Goal: Task Accomplishment & Management: Manage account settings

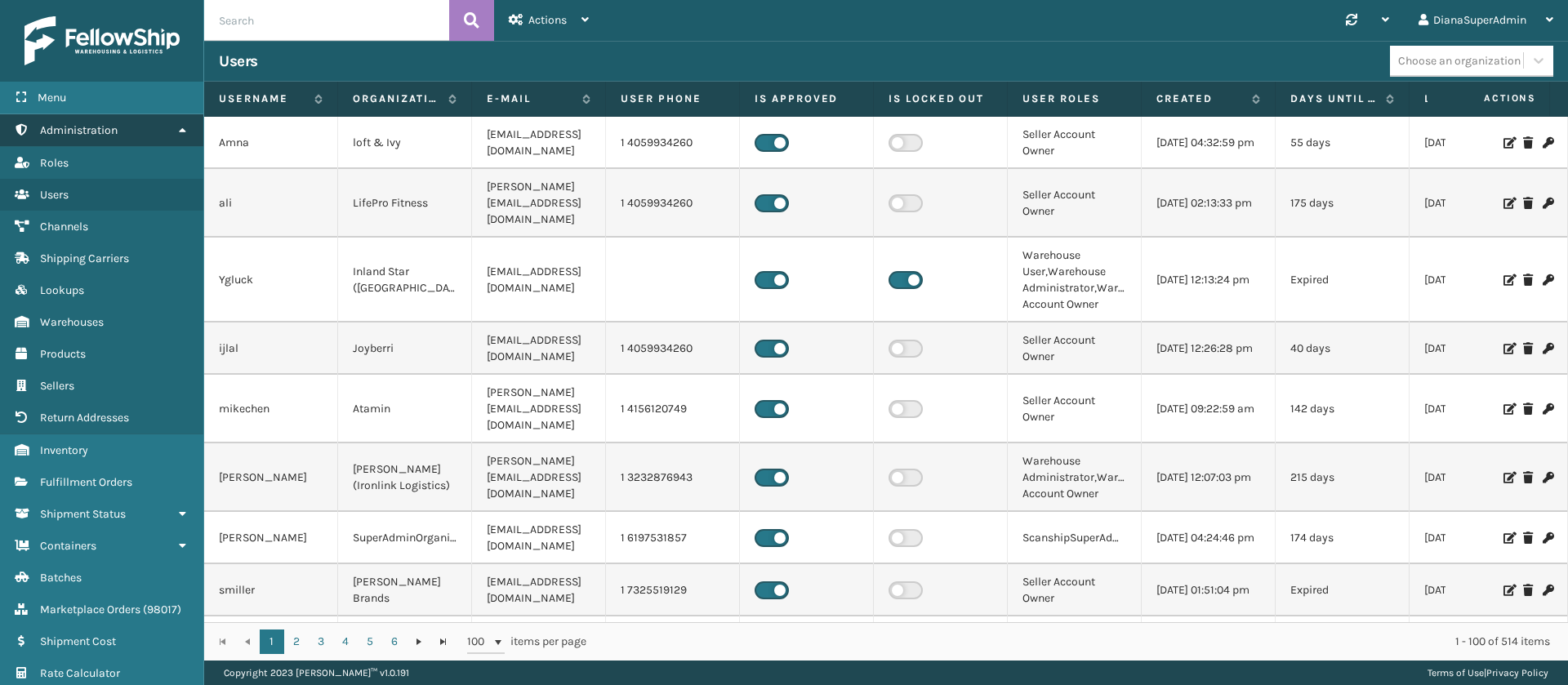
click at [181, 136] on link "Administration" at bounding box center [101, 131] width 203 height 32
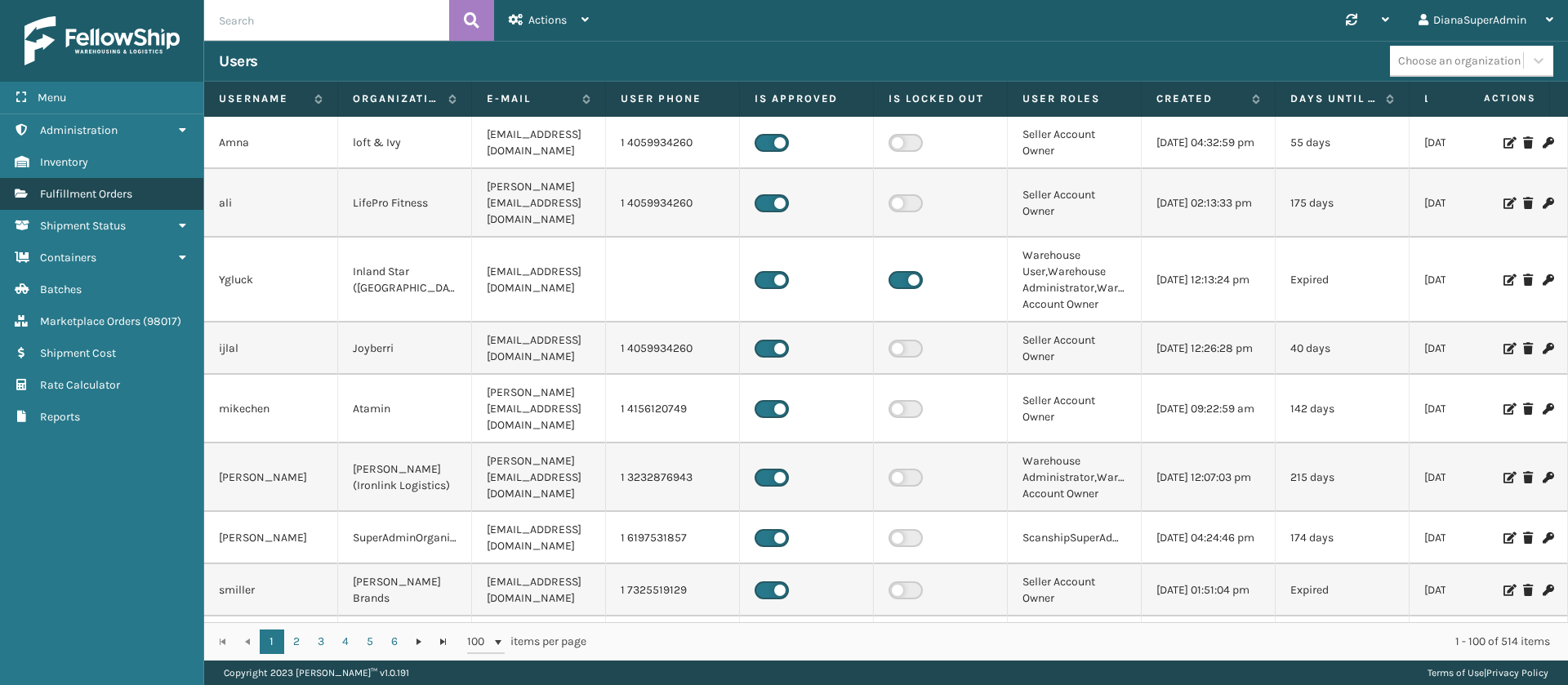
click at [158, 197] on link "Fulfillment Orders" at bounding box center [101, 194] width 203 height 32
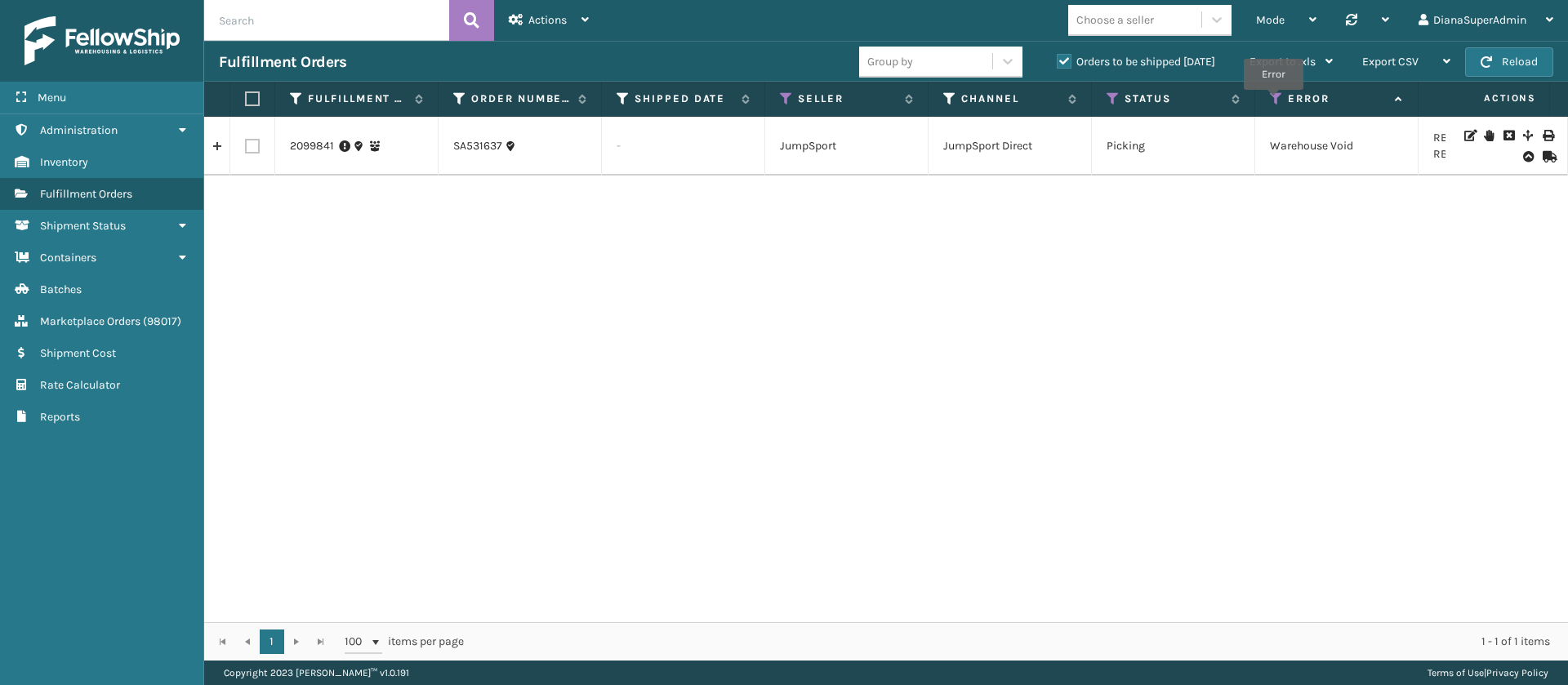
click at [1274, 101] on icon at bounding box center [1275, 98] width 13 height 14
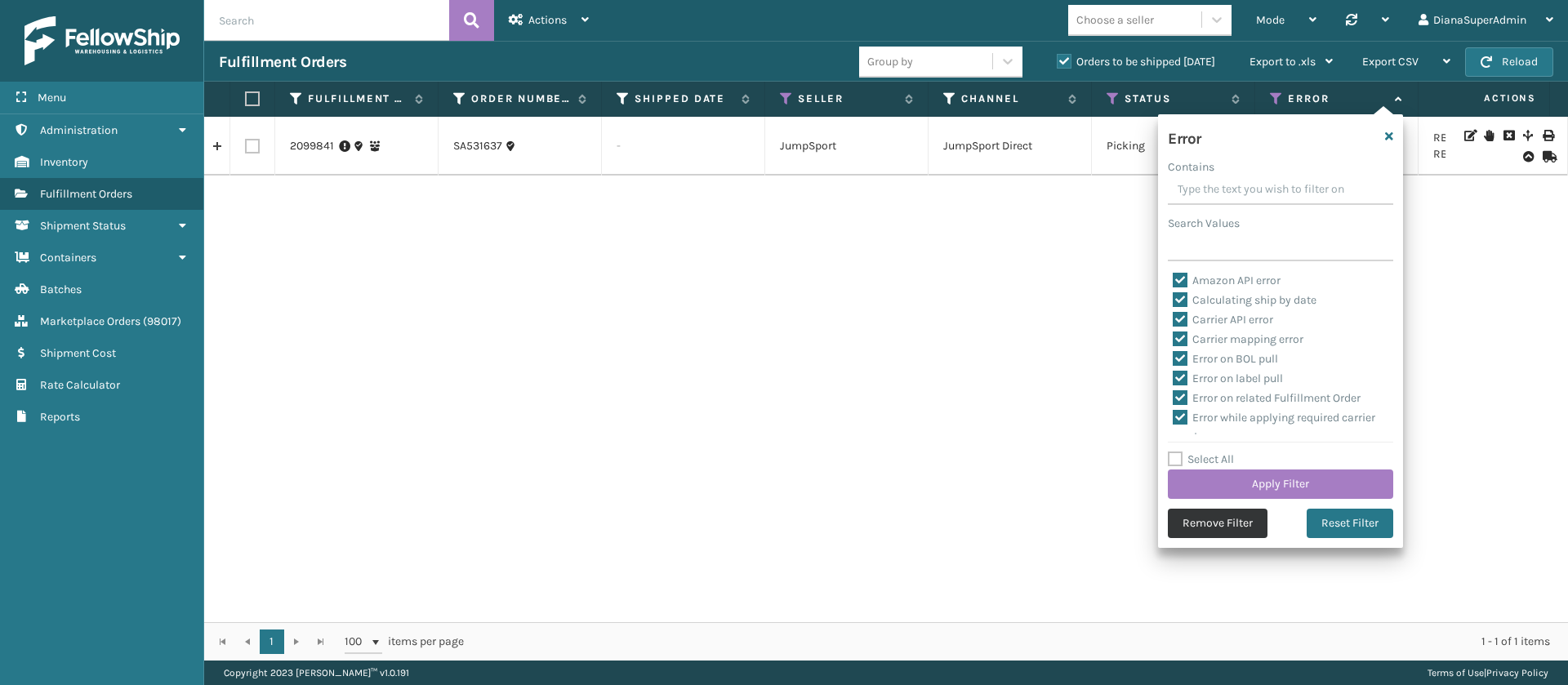
click at [1200, 519] on button "Remove Filter" at bounding box center [1217, 523] width 99 height 29
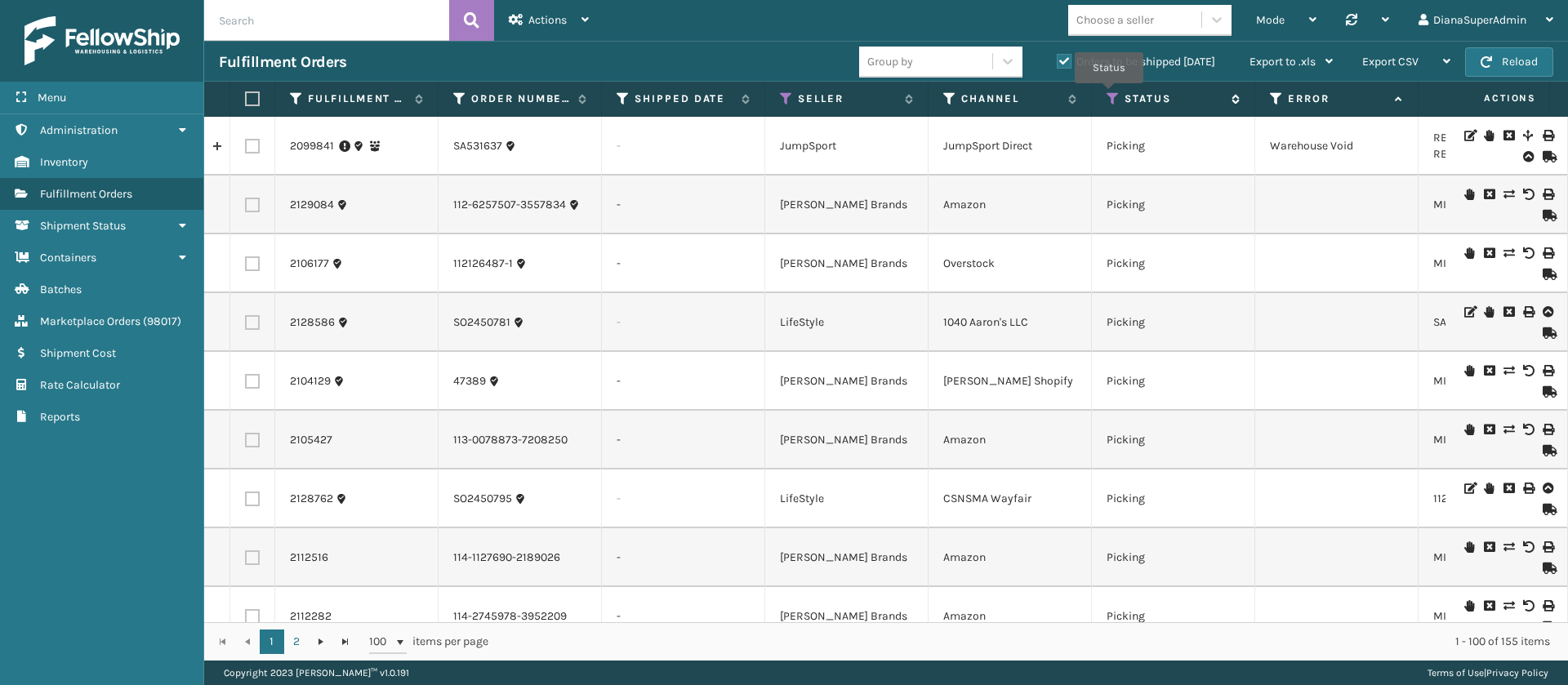
click at [1111, 95] on icon at bounding box center [1113, 98] width 13 height 14
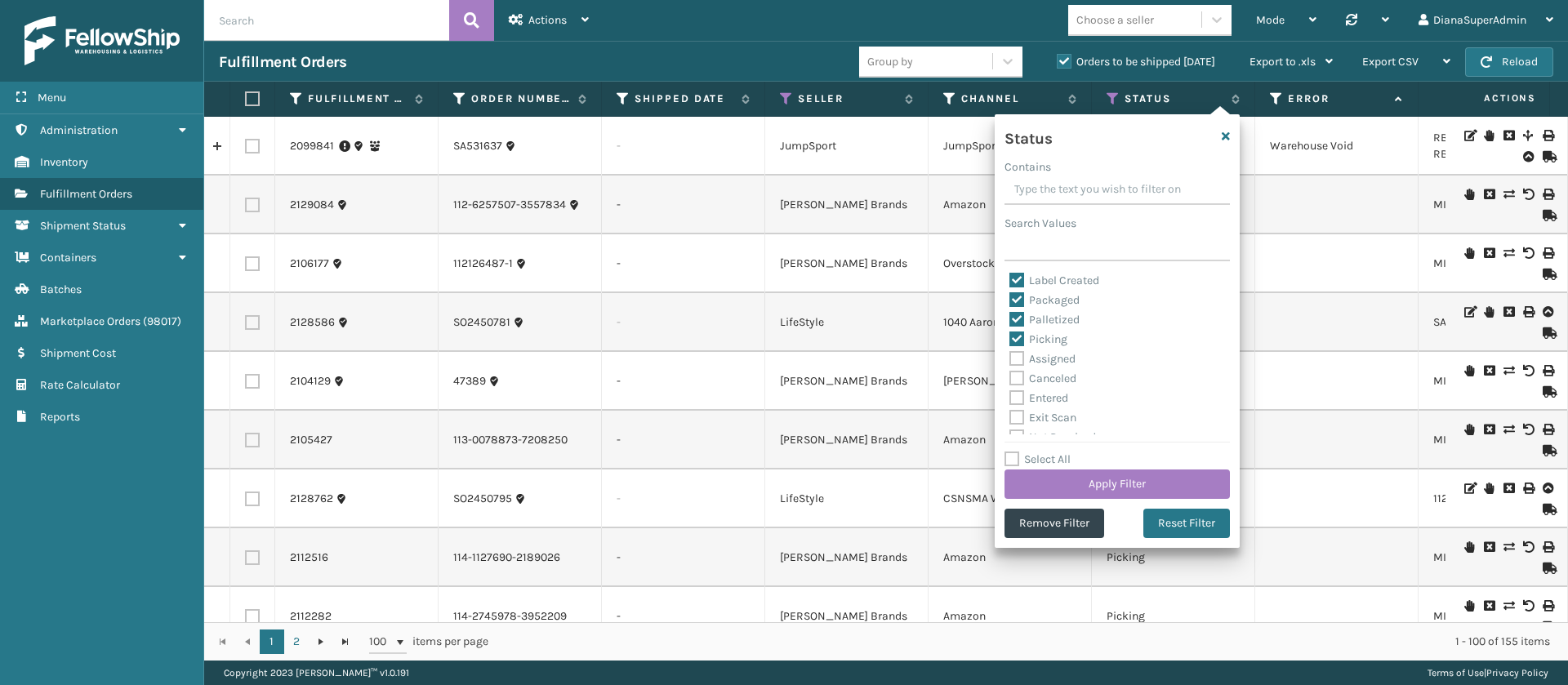
click at [1210, 78] on div "Group by Orders to be shipped [DATE] Export to .xls Use ship by date Starting s…" at bounding box center [1103, 62] width 488 height 40
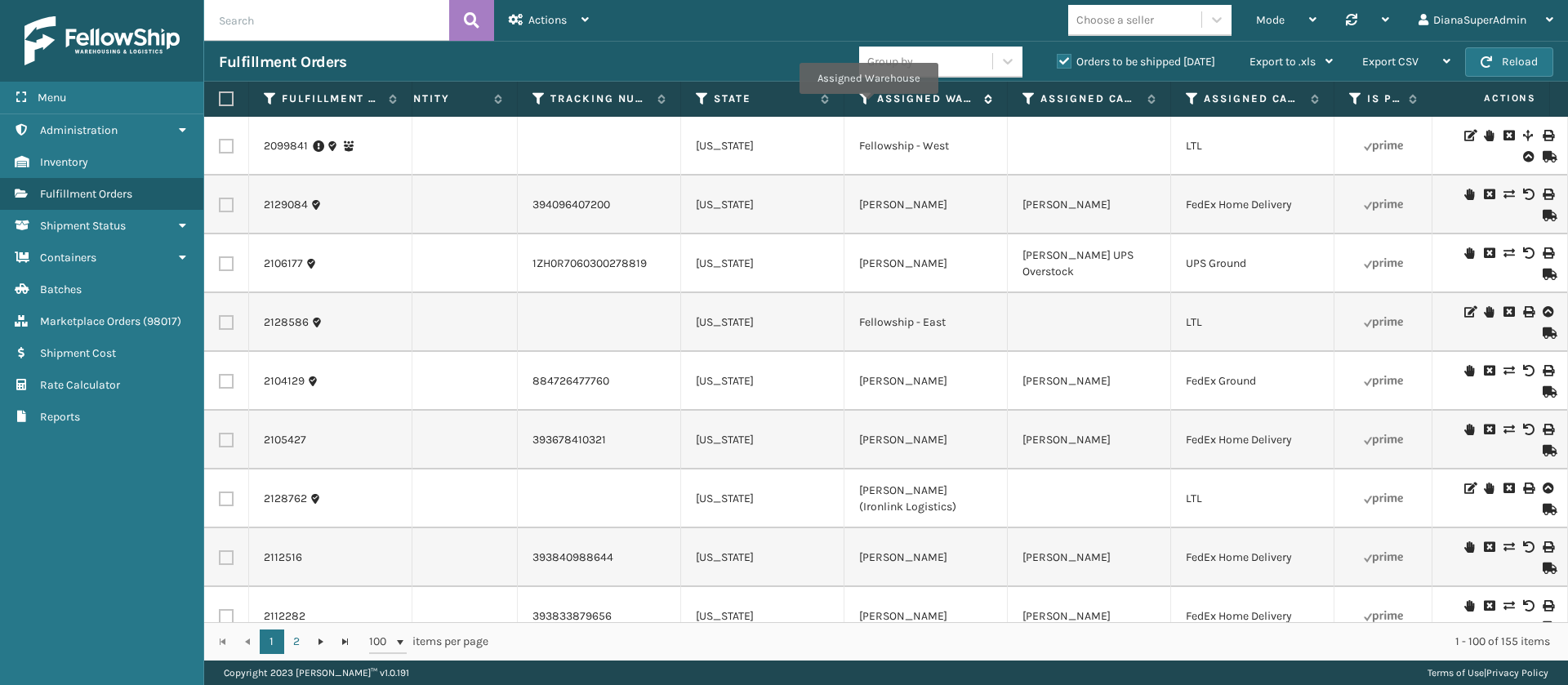
click at [868, 105] on icon at bounding box center [865, 98] width 13 height 14
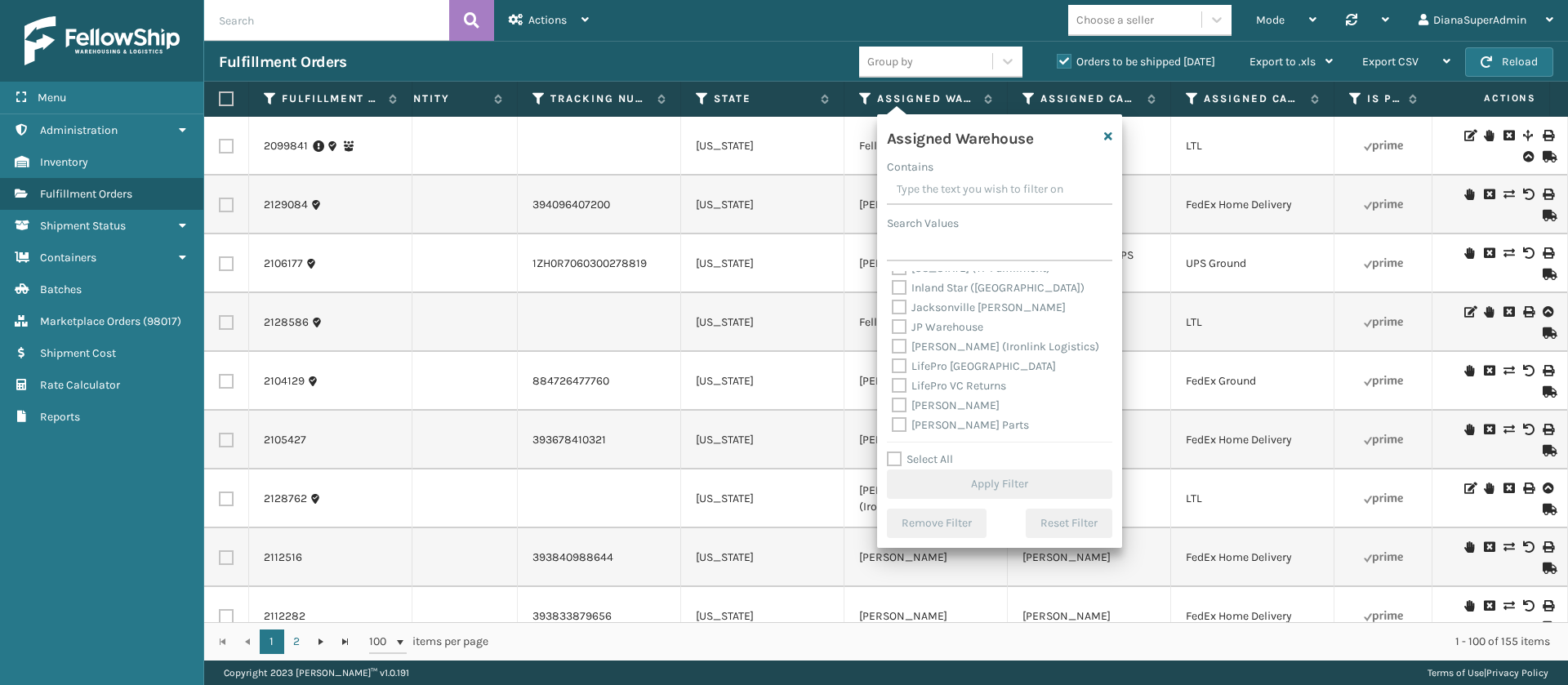
click at [903, 399] on label "[PERSON_NAME]" at bounding box center [946, 405] width 108 height 13
click at [893, 399] on input "[PERSON_NAME]" at bounding box center [892, 401] width 1 height 11
checkbox input "true"
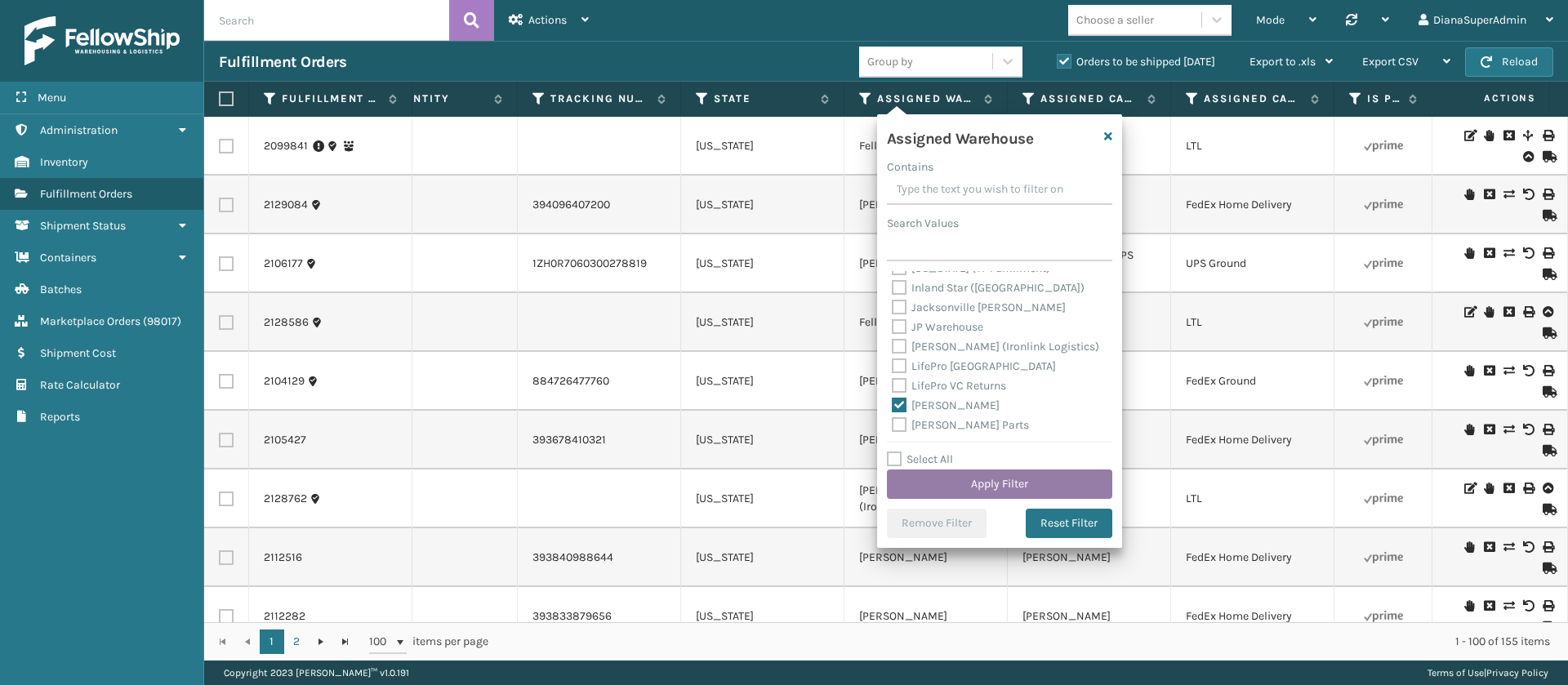
click at [985, 477] on button "Apply Filter" at bounding box center [999, 484] width 225 height 29
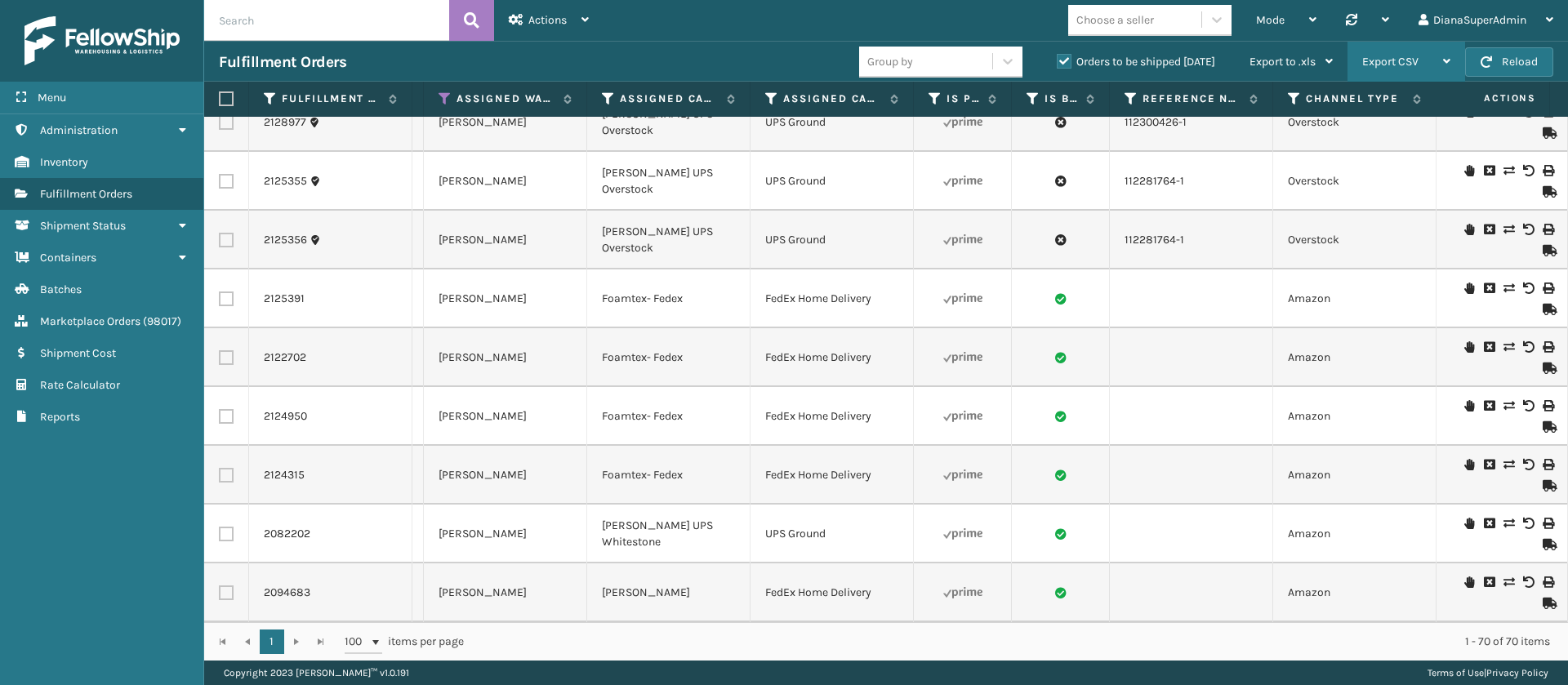
click at [1399, 60] on span "Export CSV" at bounding box center [1390, 62] width 56 height 13
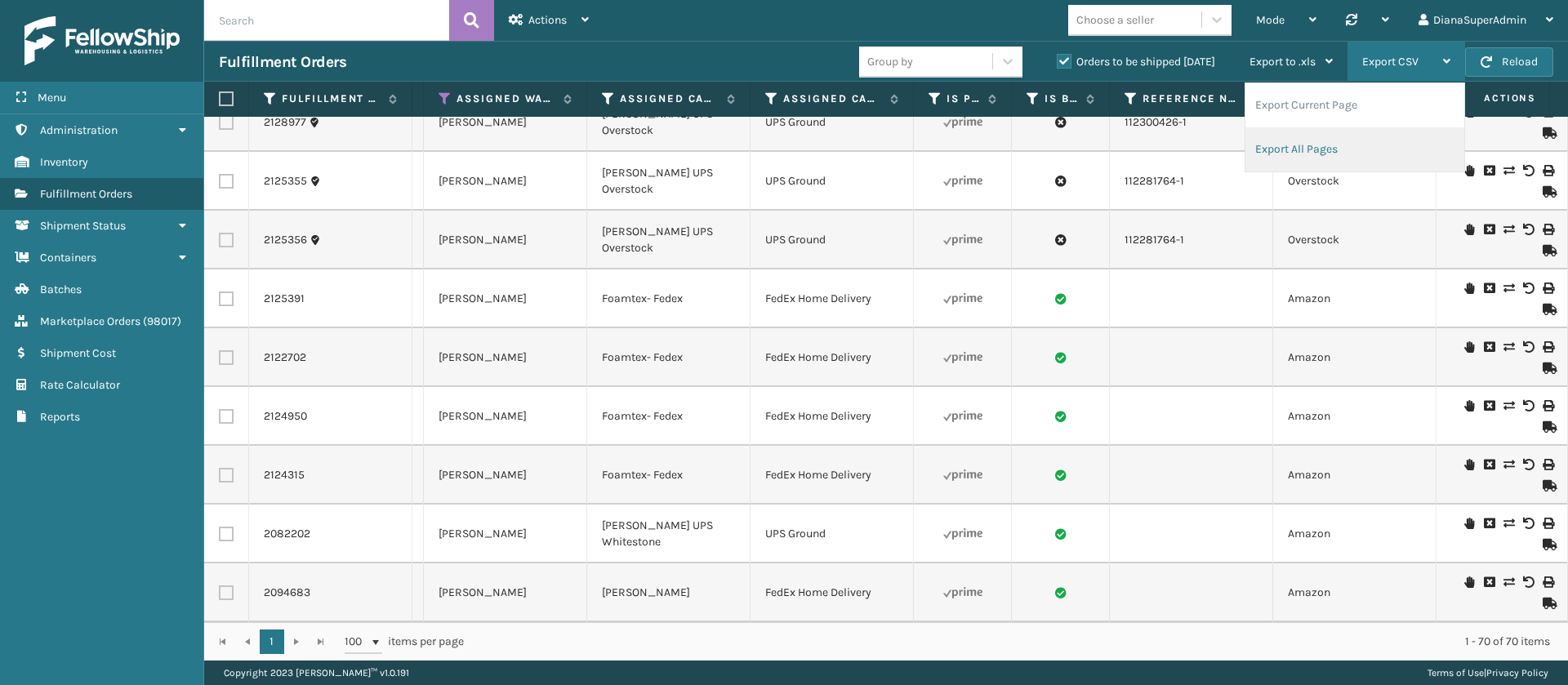
click at [1330, 140] on li "Export All Pages" at bounding box center [1355, 149] width 219 height 44
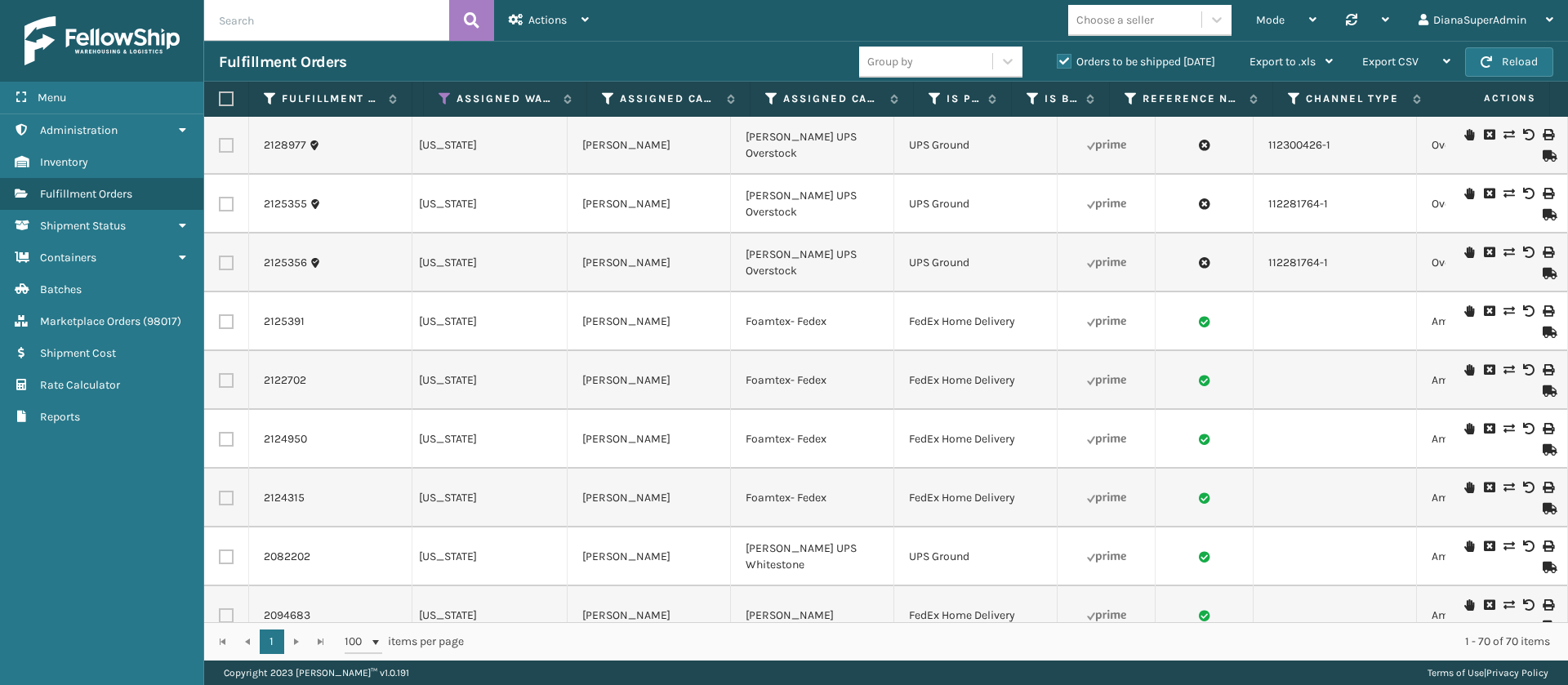
scroll to position [0, 1502]
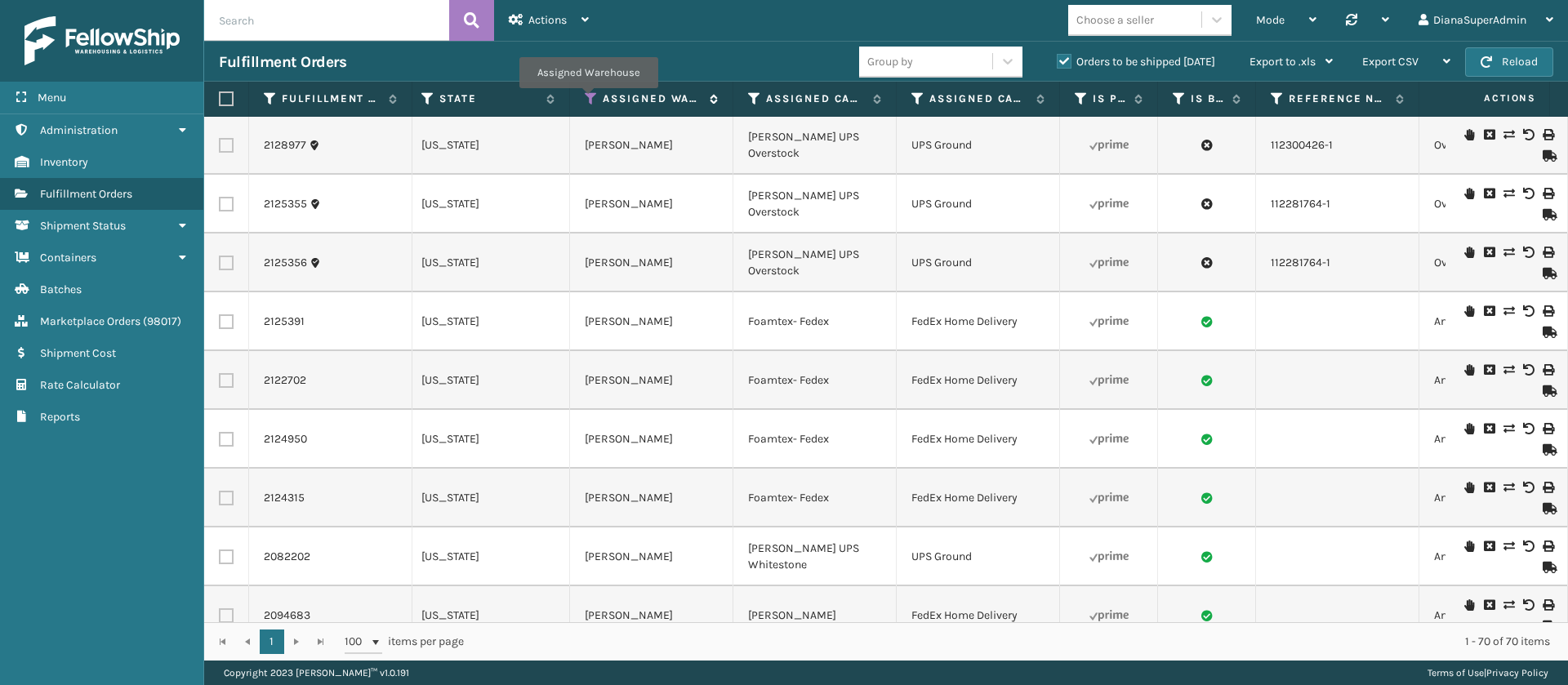
click at [588, 99] on icon at bounding box center [591, 98] width 13 height 14
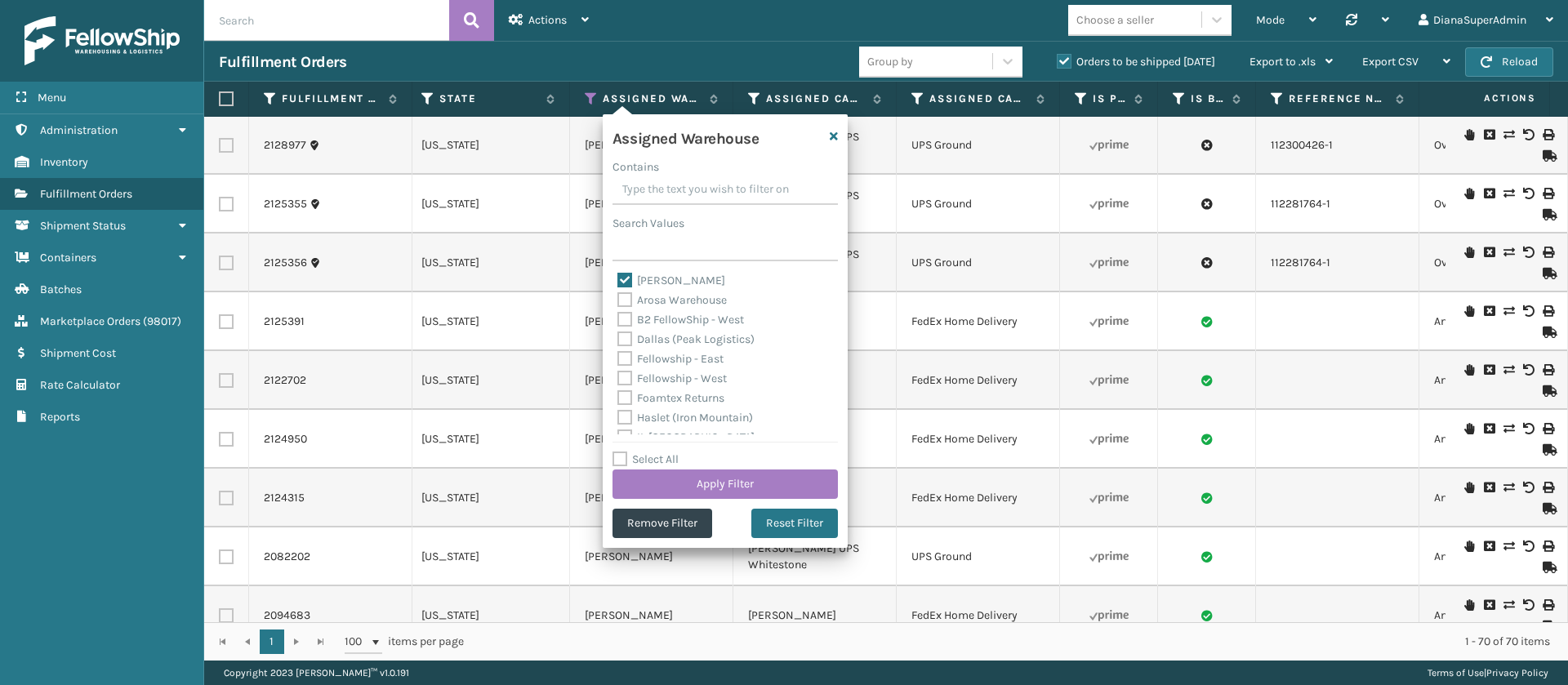
click at [621, 279] on label "[PERSON_NAME]" at bounding box center [671, 281] width 108 height 13
click at [618, 279] on input "[PERSON_NAME]" at bounding box center [617, 276] width 1 height 11
checkbox input "false"
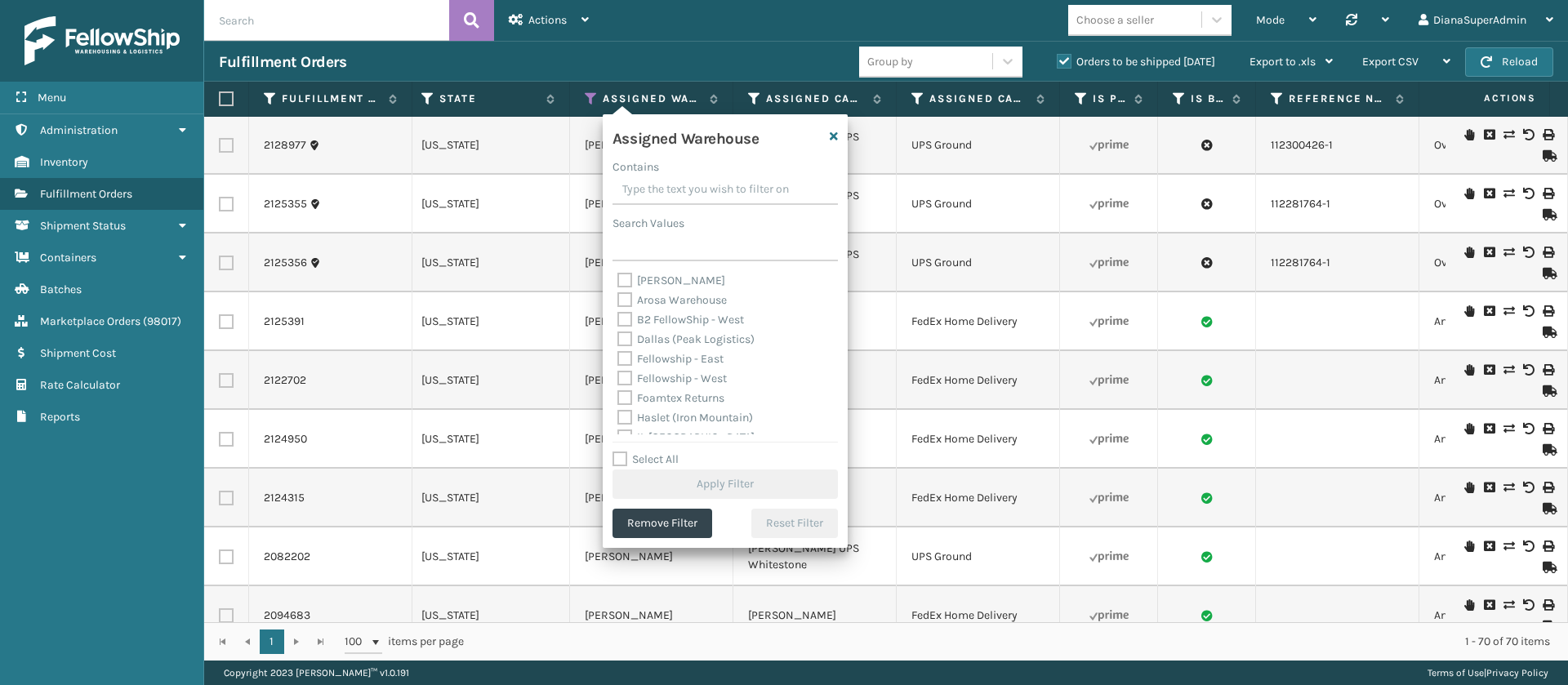
click at [631, 372] on label "Fellowship - West" at bounding box center [672, 378] width 110 height 13
click at [618, 370] on input "Fellowship - West" at bounding box center [617, 374] width 1 height 11
checkbox input "true"
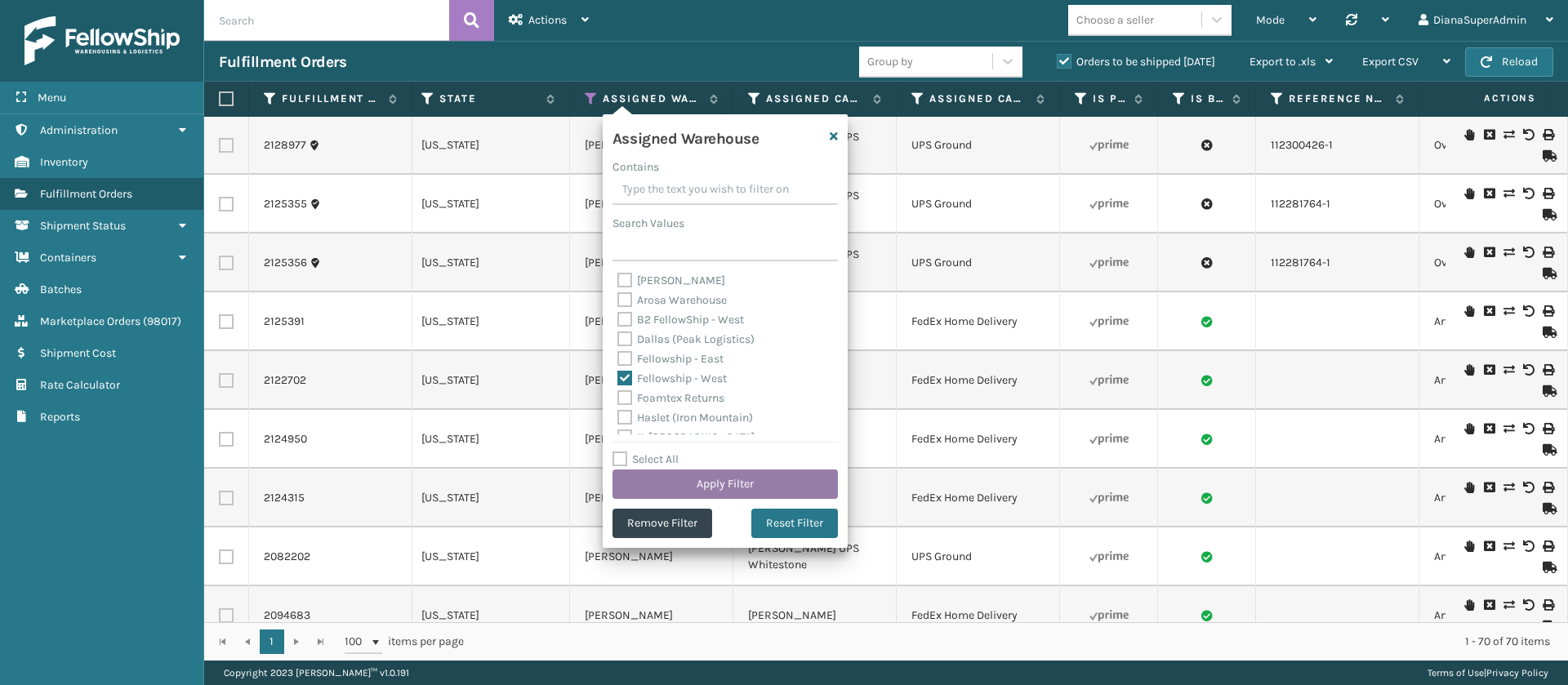
click at [718, 474] on button "Apply Filter" at bounding box center [725, 484] width 225 height 29
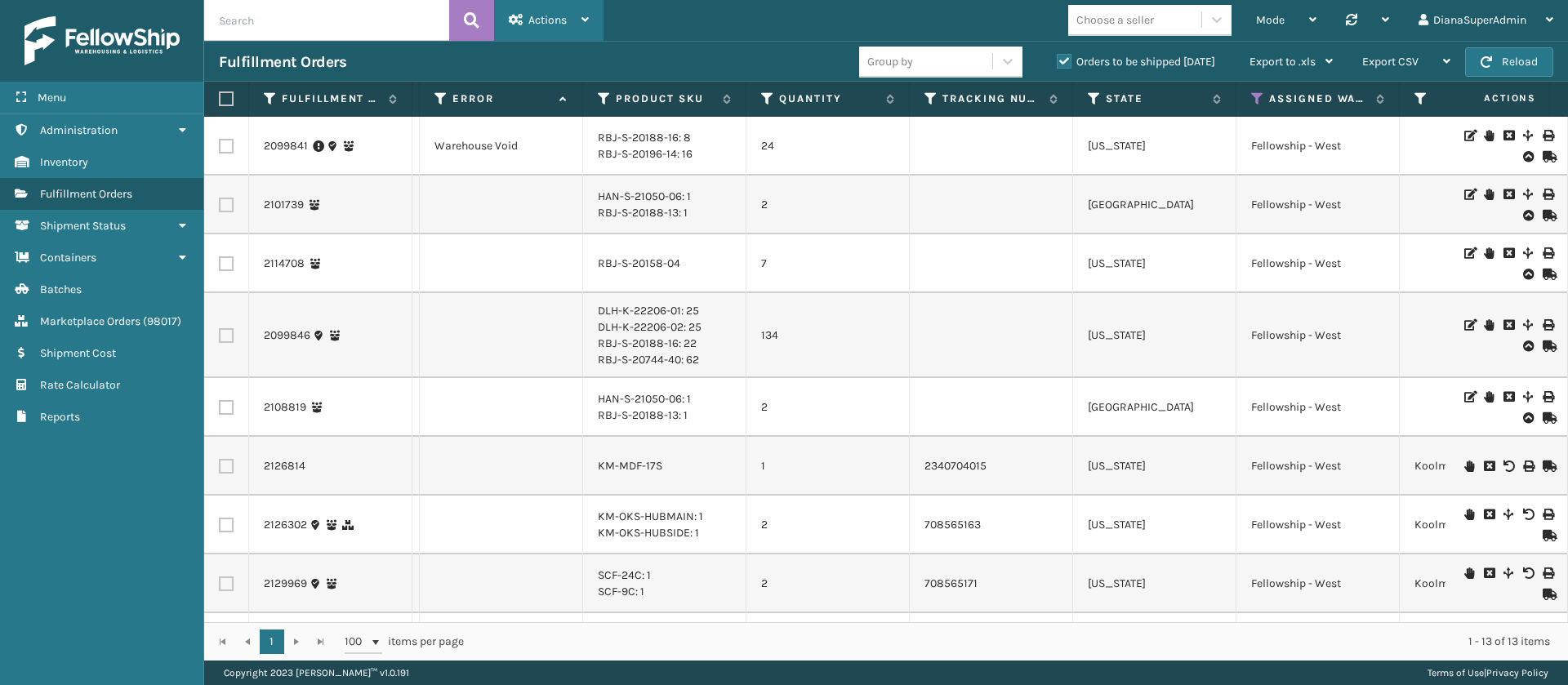
scroll to position [0, 823]
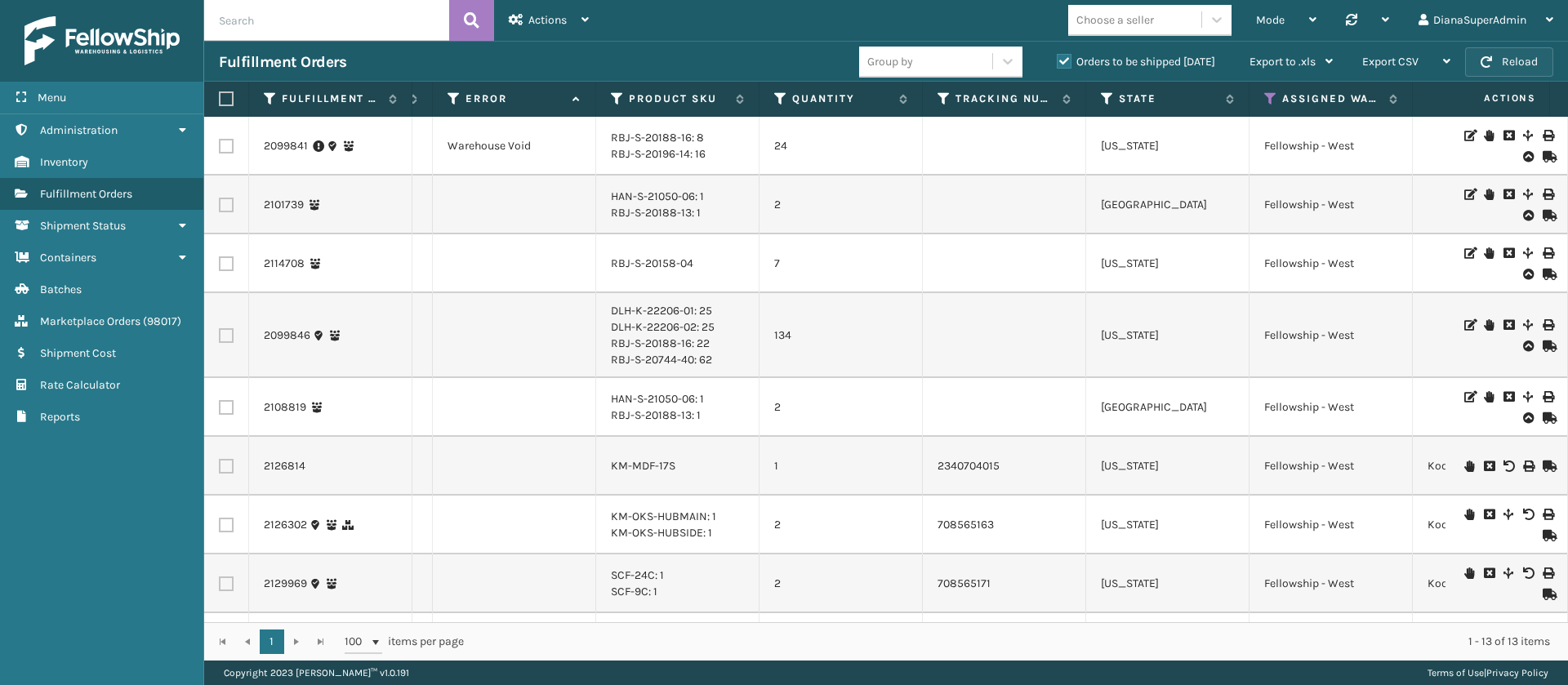
click at [1520, 55] on button "Reload" at bounding box center [1509, 62] width 89 height 29
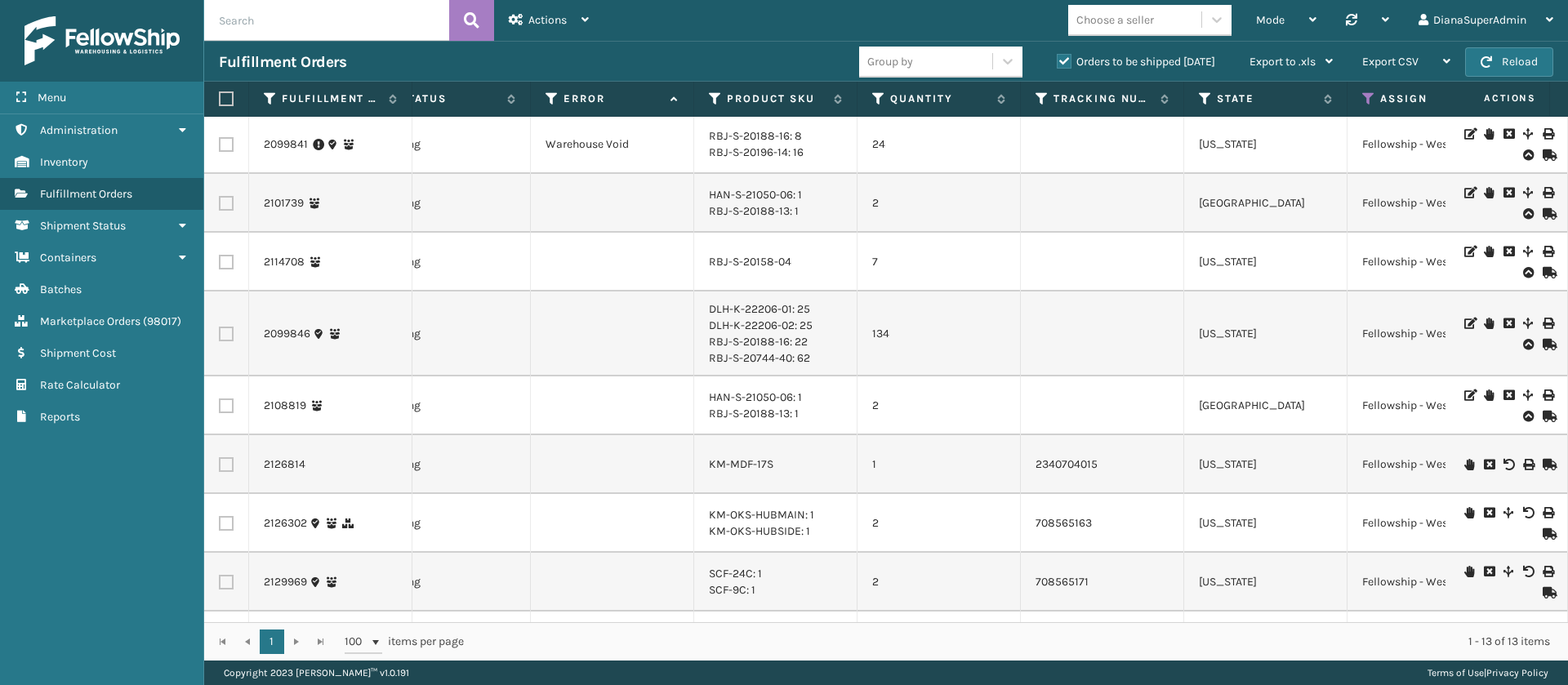
scroll to position [0, 435]
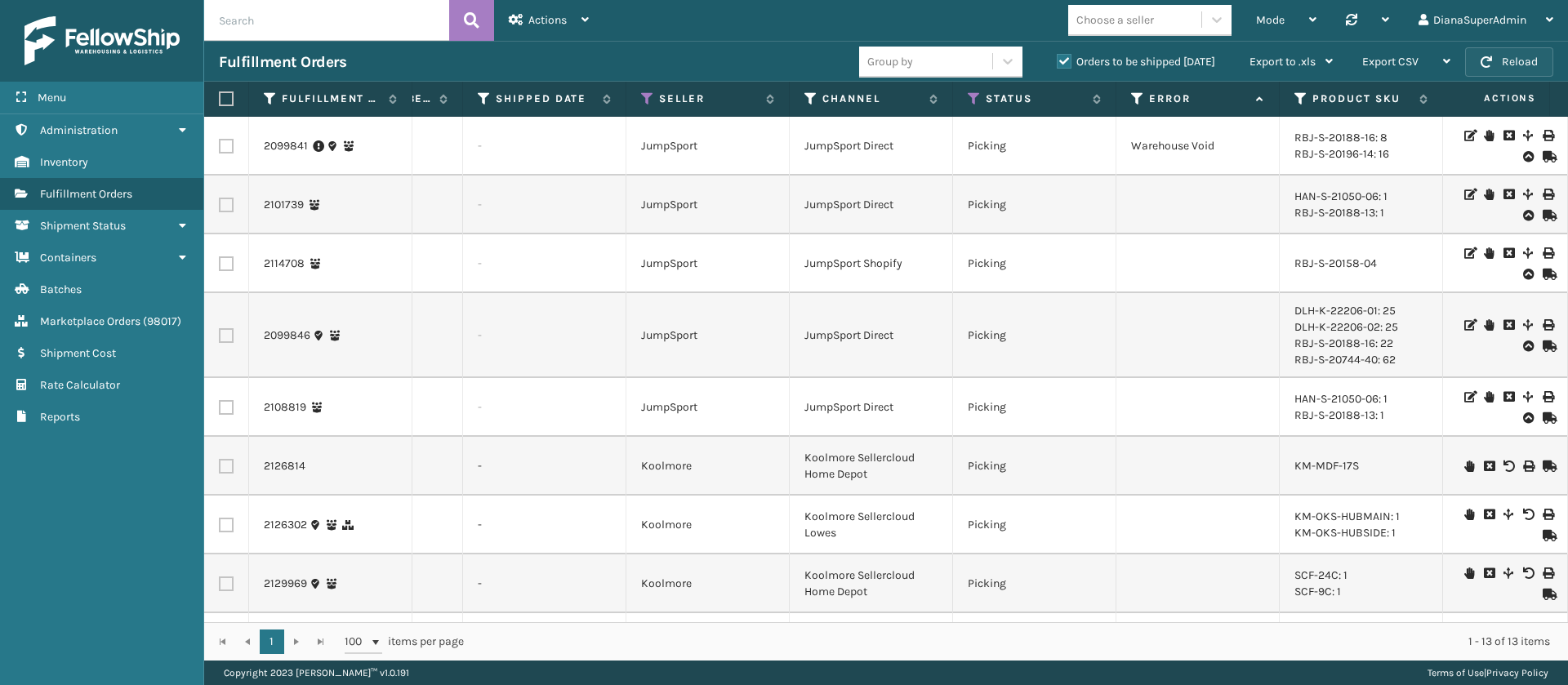
click at [1517, 61] on button "Reload" at bounding box center [1509, 62] width 89 height 29
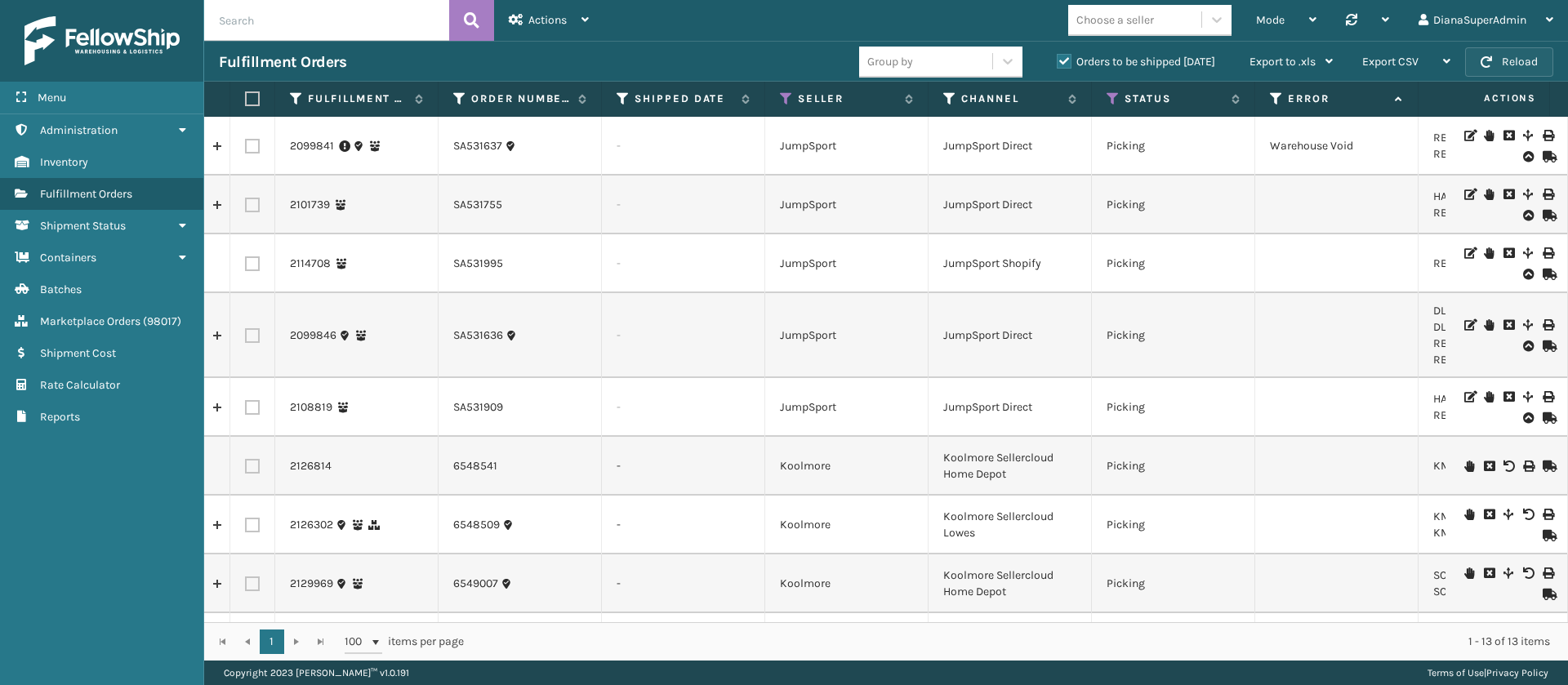
click at [1496, 59] on button "Reload" at bounding box center [1509, 62] width 89 height 29
click at [1206, 201] on td "Picking" at bounding box center [1173, 205] width 164 height 59
click at [1526, 68] on button "Reload" at bounding box center [1509, 62] width 89 height 29
click at [1401, 72] on div "Export CSV" at bounding box center [1406, 62] width 89 height 40
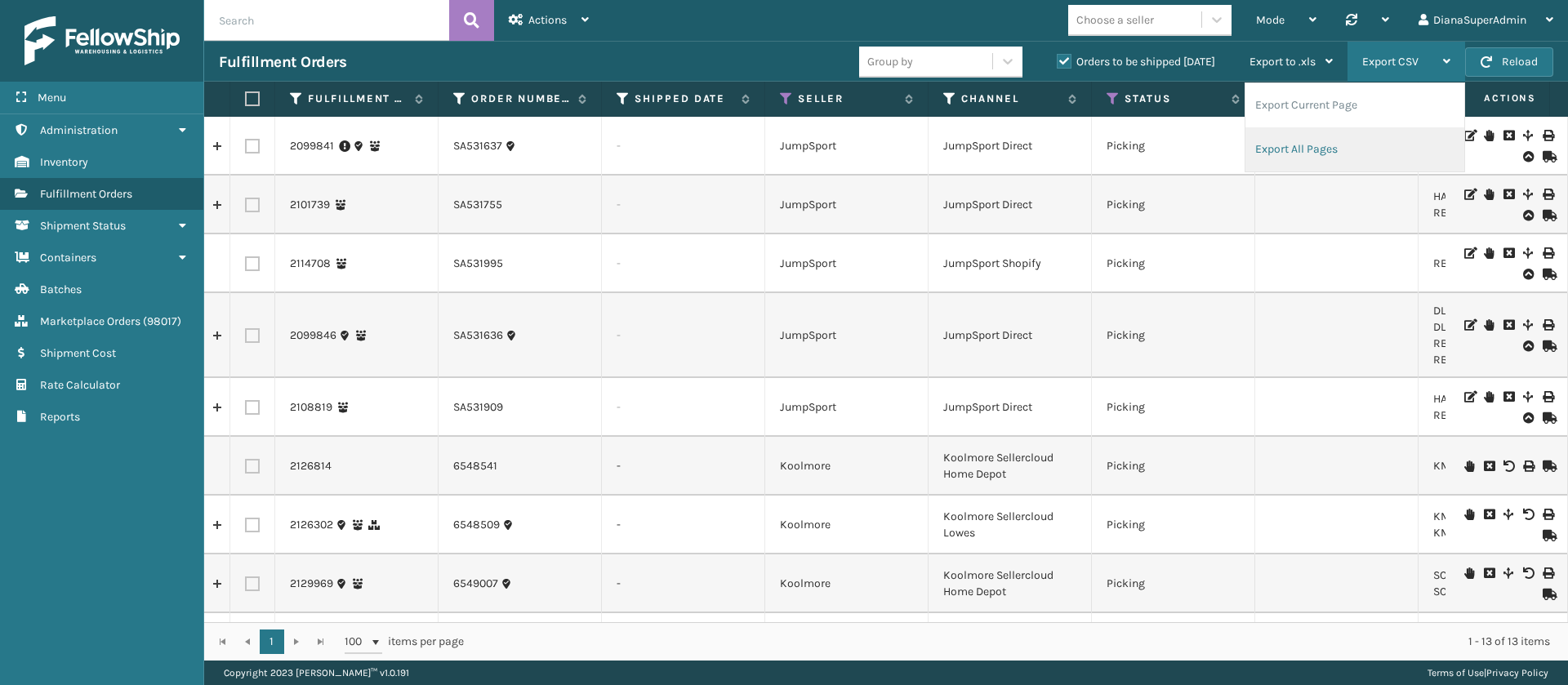
click at [1323, 143] on li "Export All Pages" at bounding box center [1355, 149] width 219 height 44
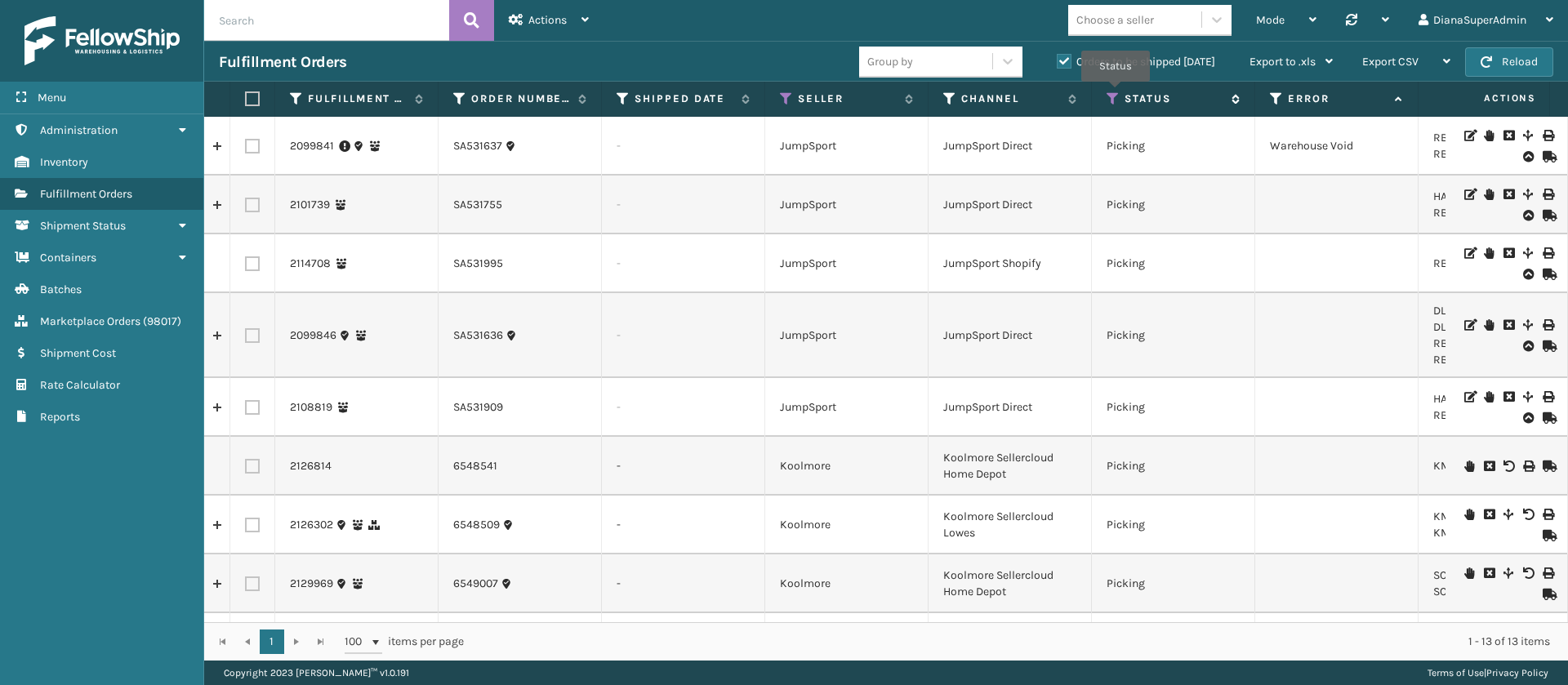
click at [1115, 93] on icon at bounding box center [1113, 98] width 13 height 14
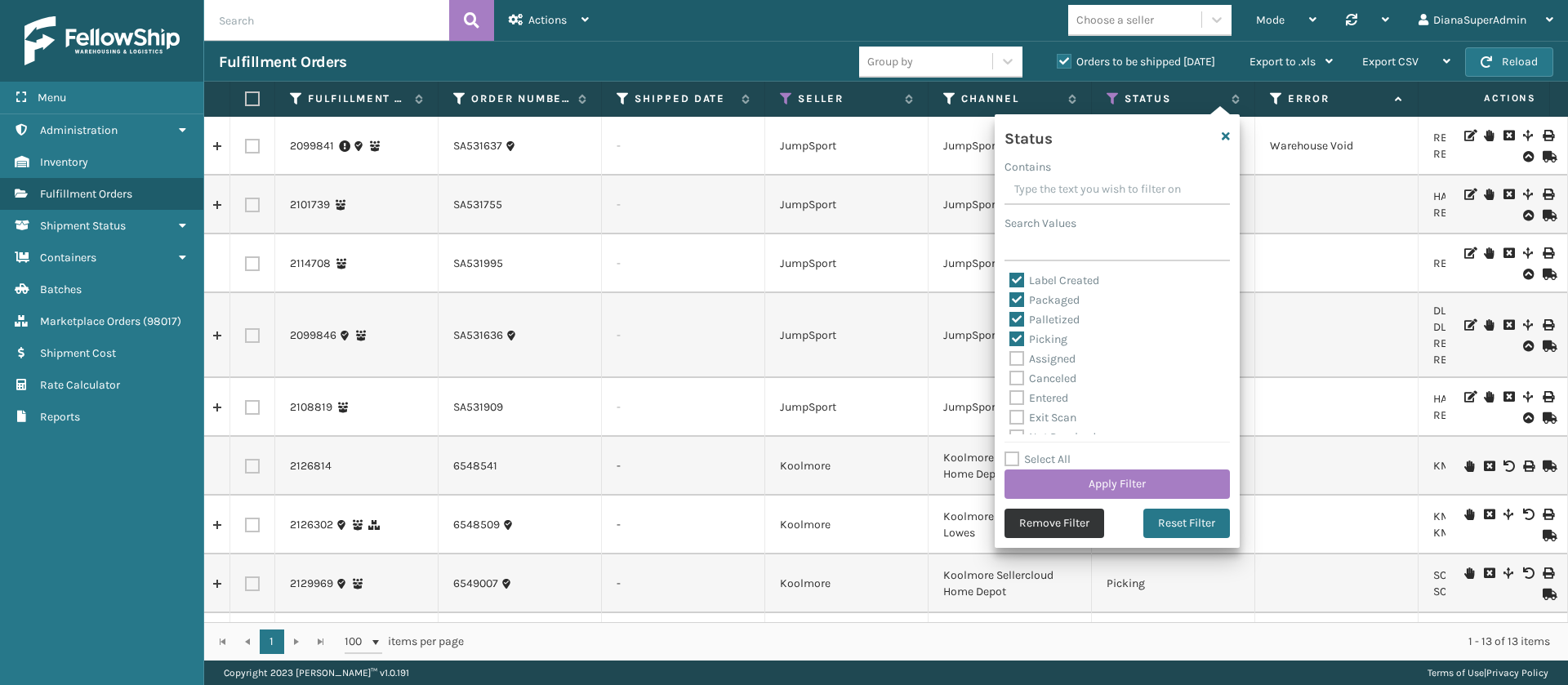
click at [1037, 514] on button "Remove Filter" at bounding box center [1055, 523] width 99 height 29
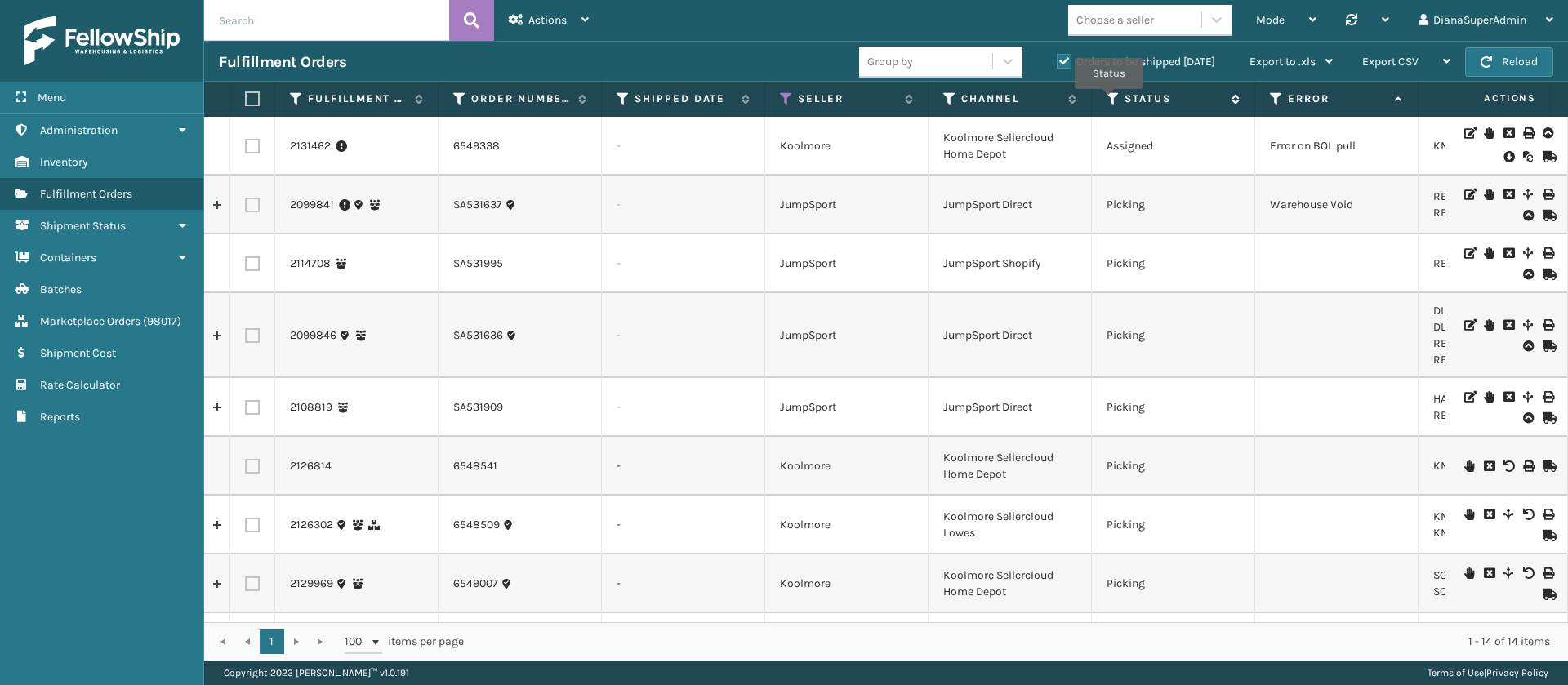
click at [1109, 100] on icon at bounding box center [1113, 98] width 13 height 14
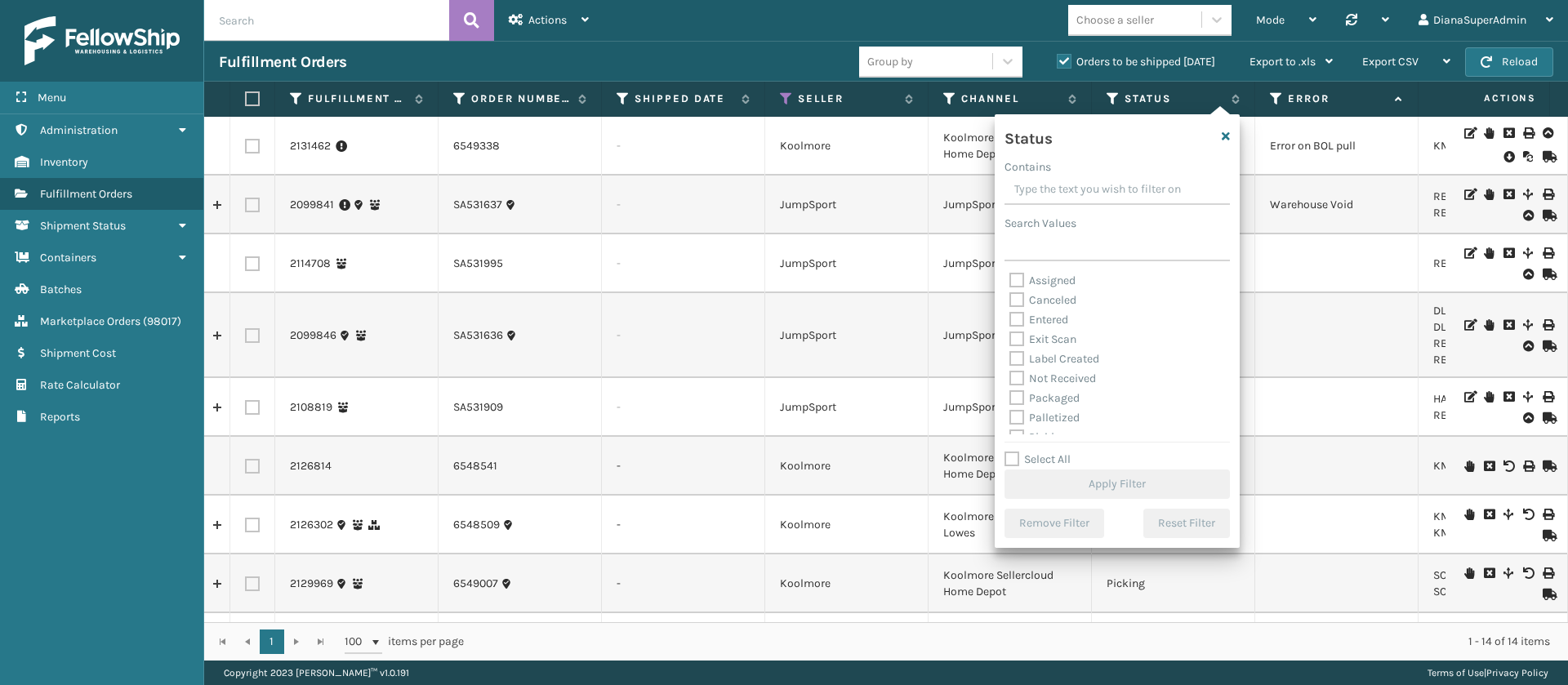
click at [1018, 280] on label "Assigned" at bounding box center [1042, 281] width 66 height 13
click at [1010, 280] on input "Assigned" at bounding box center [1009, 276] width 1 height 11
checkbox input "true"
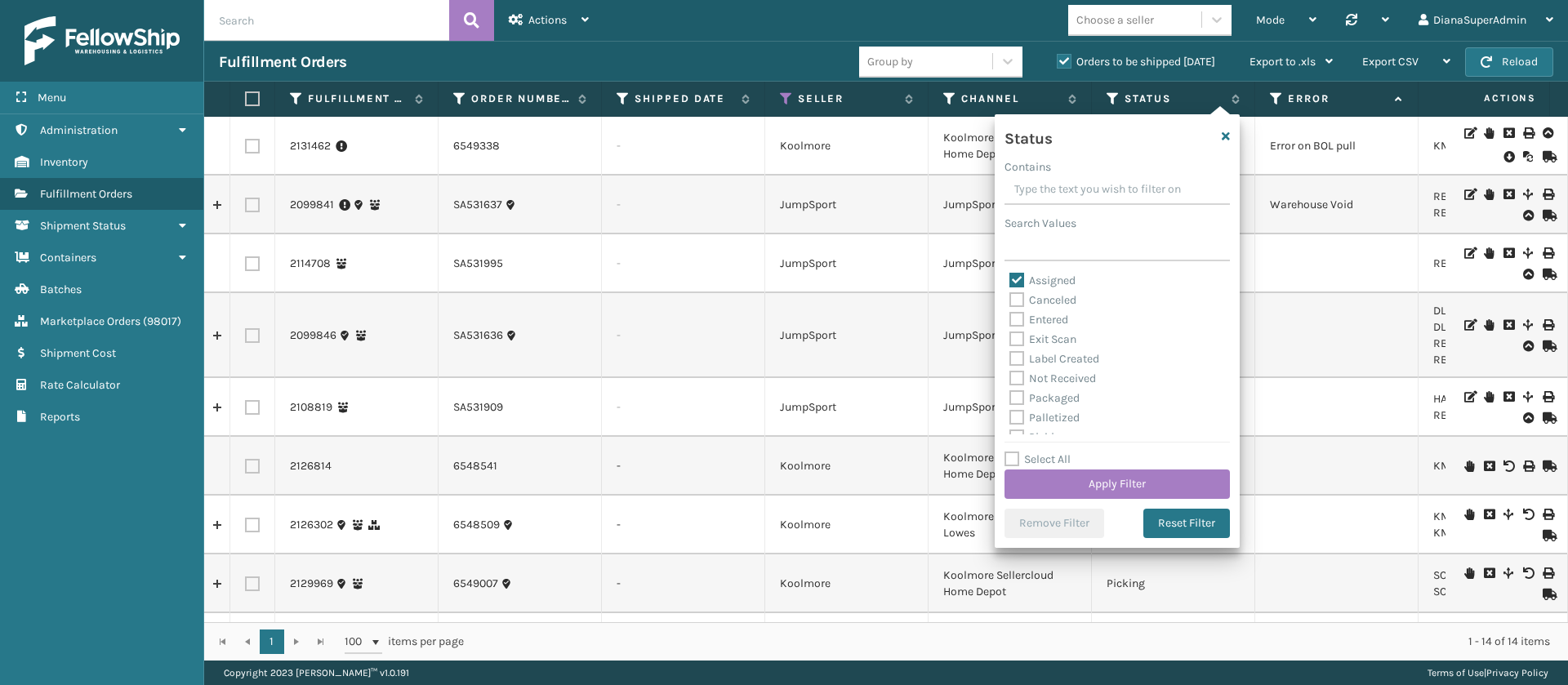
click at [1016, 318] on label "Entered" at bounding box center [1039, 319] width 59 height 13
click at [1010, 318] on input "Entered" at bounding box center [1009, 315] width 1 height 11
checkbox input "true"
click at [1149, 474] on button "Apply Filter" at bounding box center [1117, 484] width 225 height 29
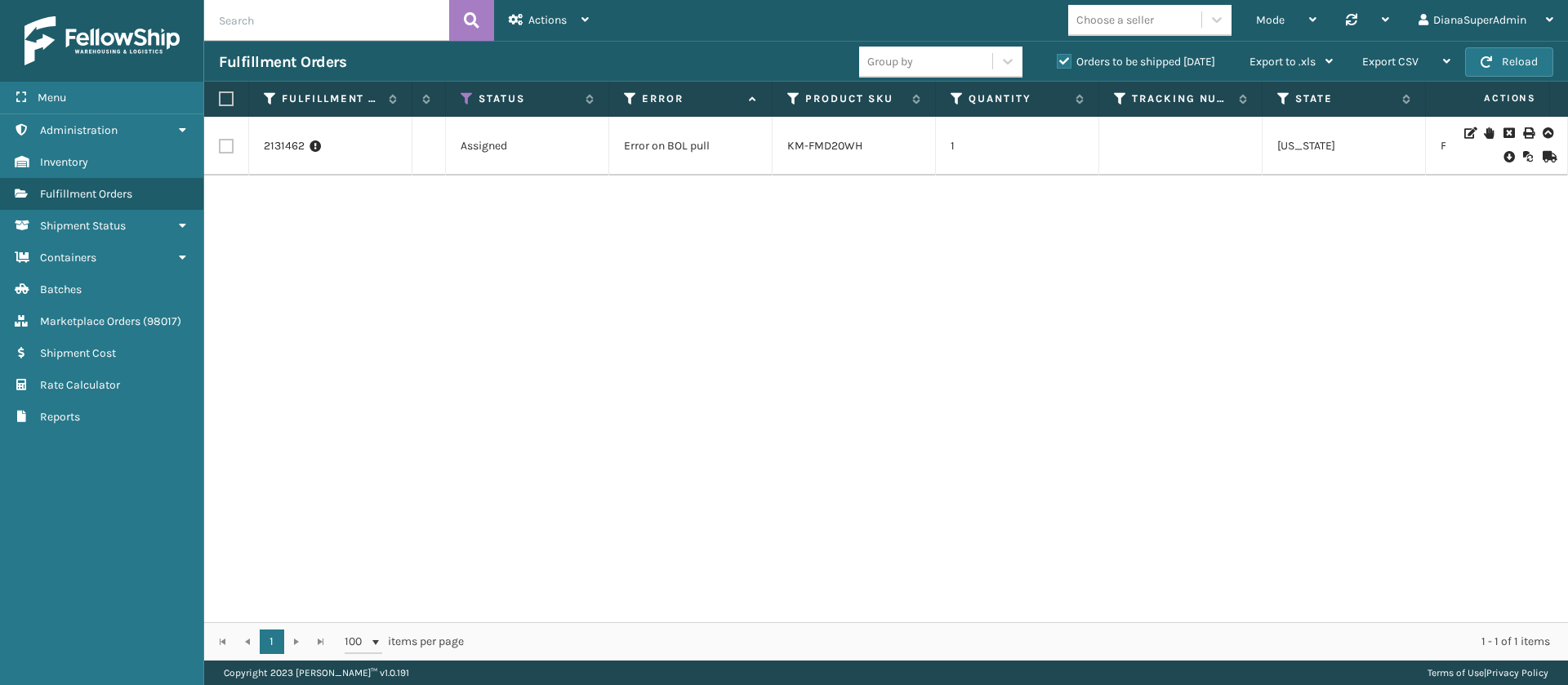
scroll to position [0, 828]
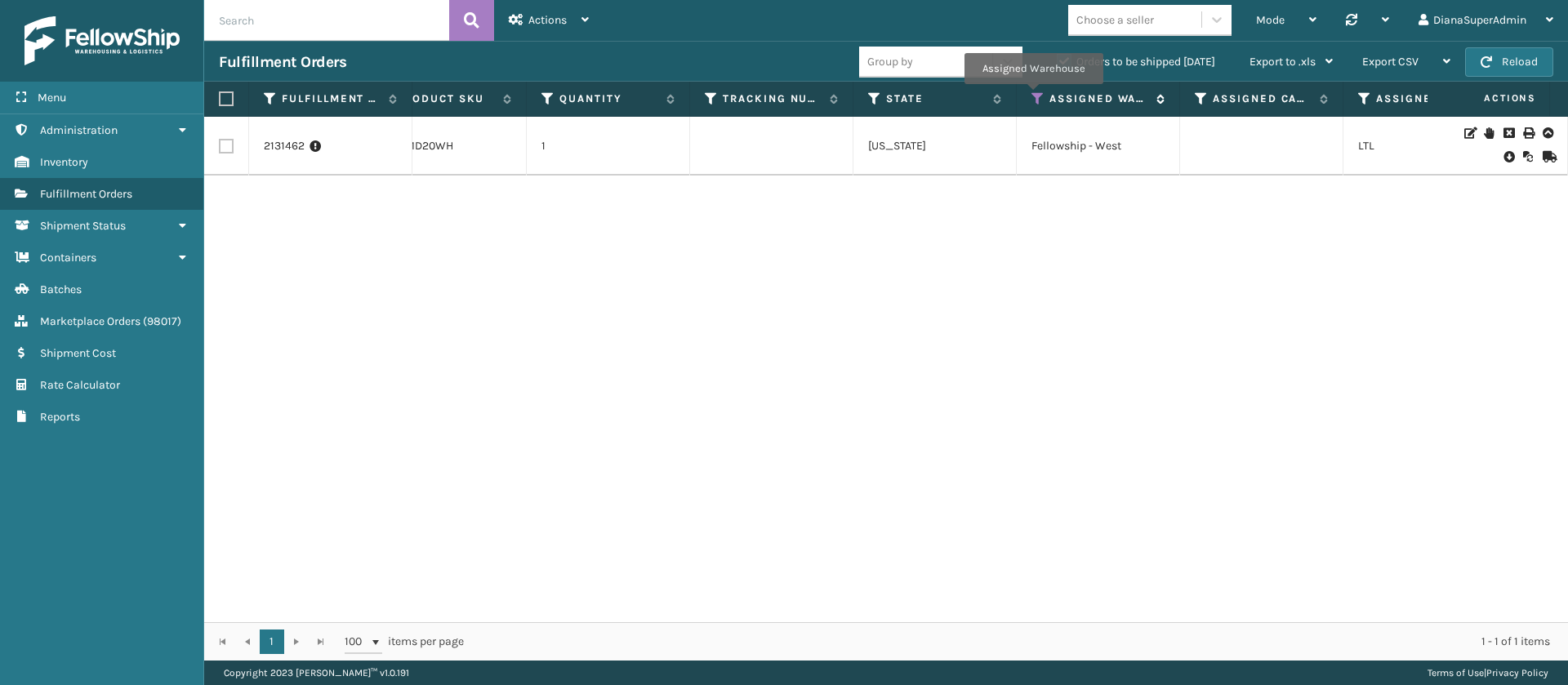
click at [1033, 95] on icon at bounding box center [1038, 98] width 13 height 14
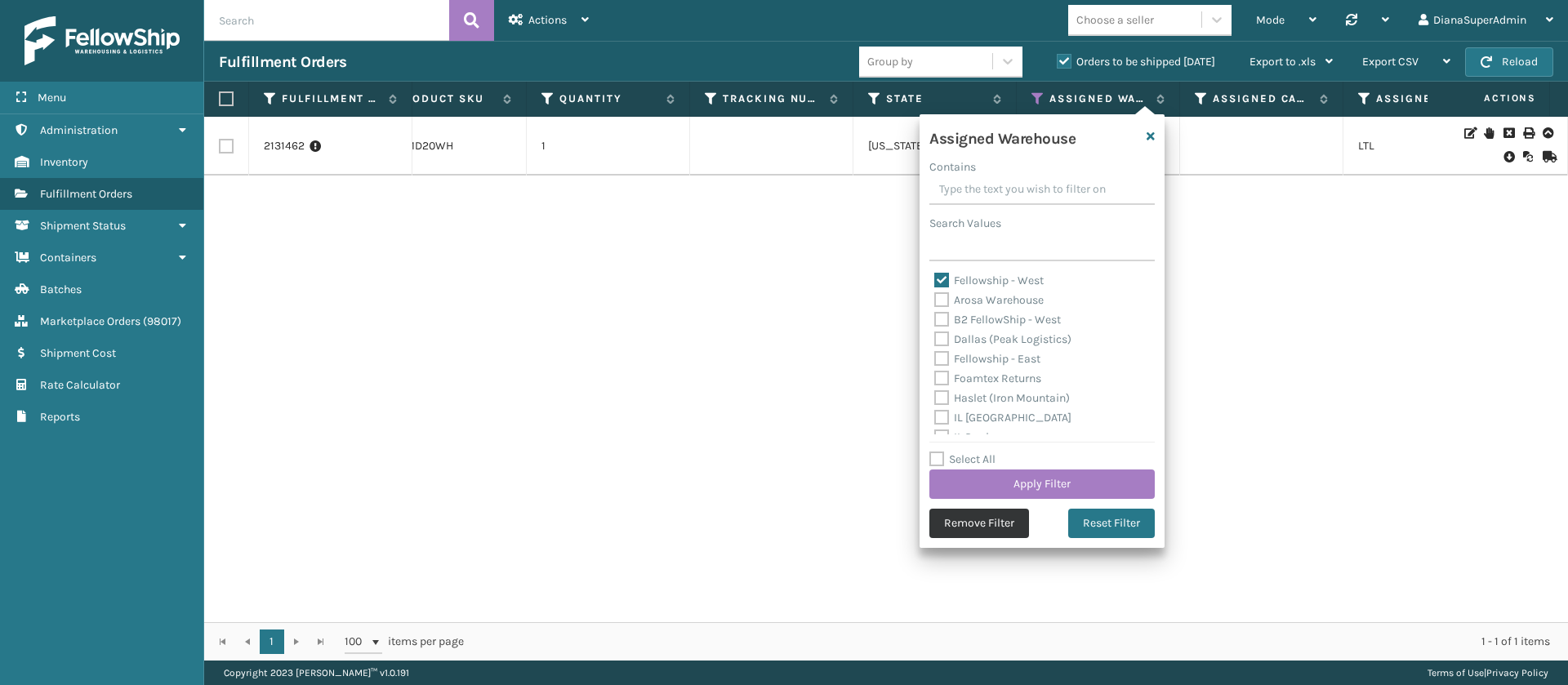
click at [985, 528] on button "Remove Filter" at bounding box center [979, 523] width 99 height 29
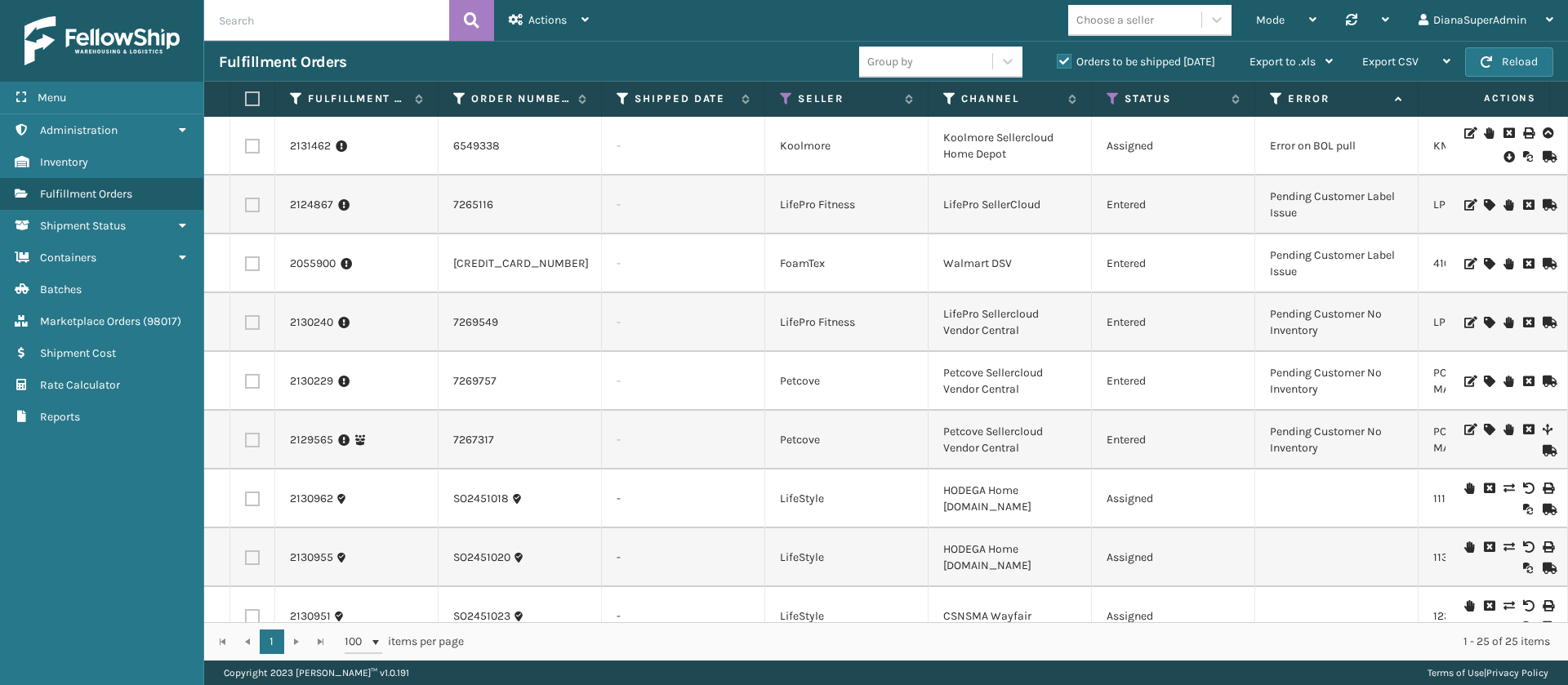
click at [1060, 58] on label "Orders to be shipped [DATE]" at bounding box center [1136, 62] width 158 height 13
click at [1058, 58] on input "Orders to be shipped [DATE]" at bounding box center [1057, 57] width 1 height 11
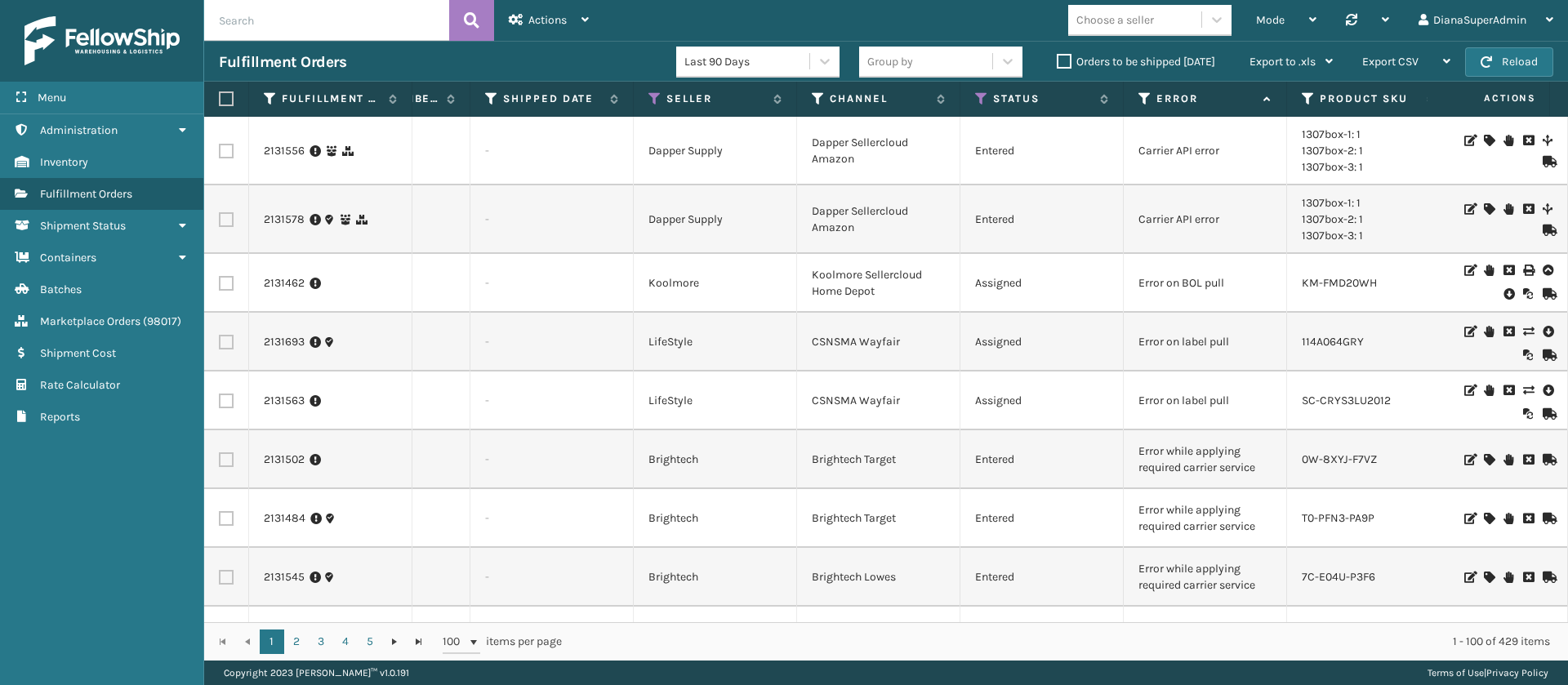
scroll to position [0, 135]
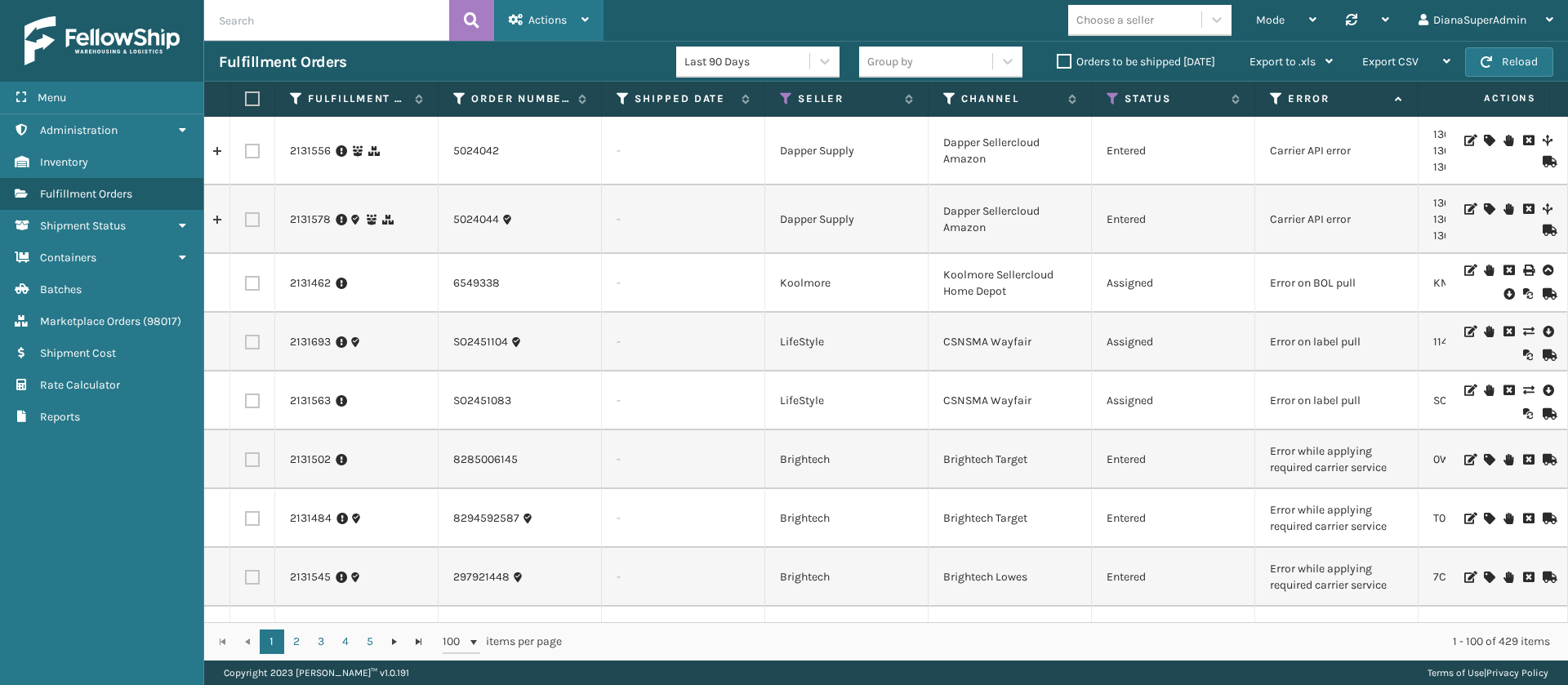
click at [595, 23] on div "Actions Settings Remove All Filters Track Fulfillment Order Export Labels Bulk …" at bounding box center [549, 20] width 110 height 40
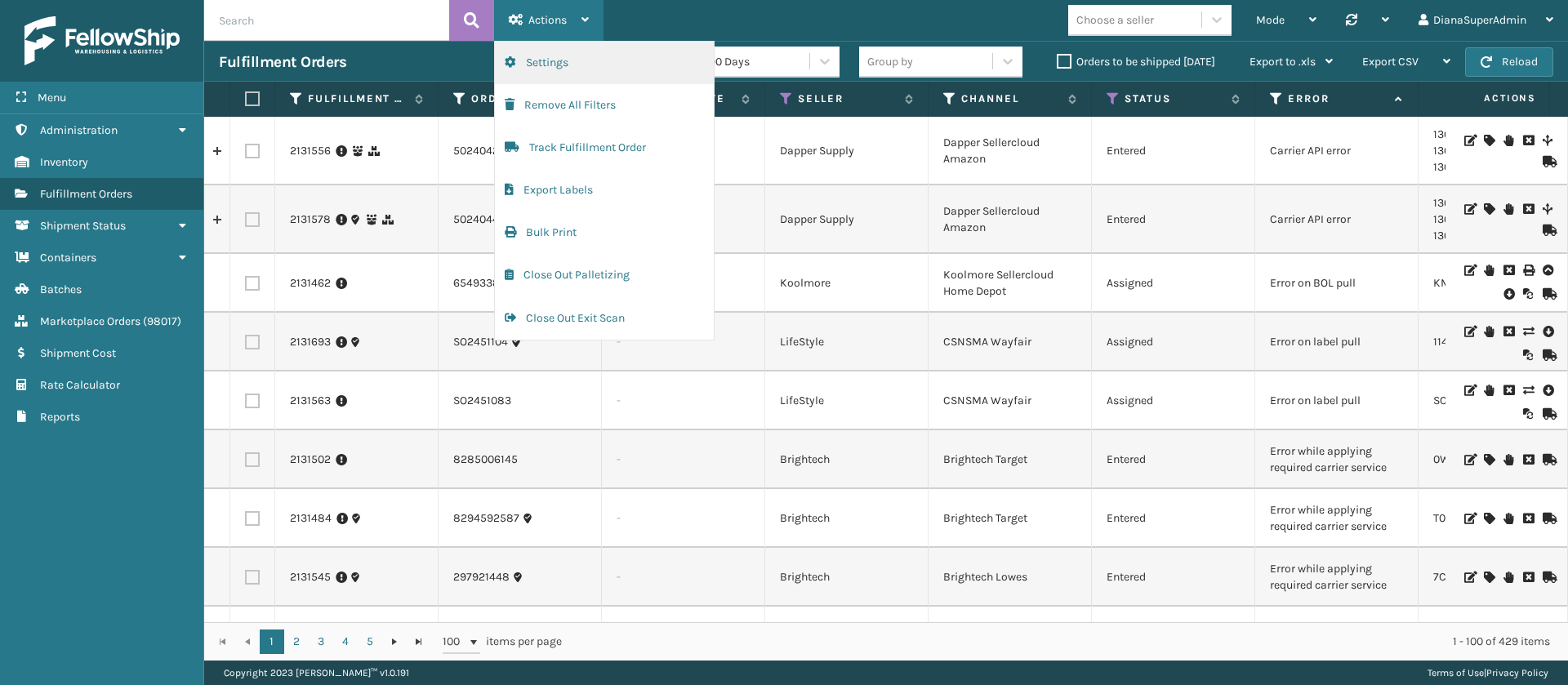
click at [640, 67] on button "Settings" at bounding box center [604, 62] width 219 height 42
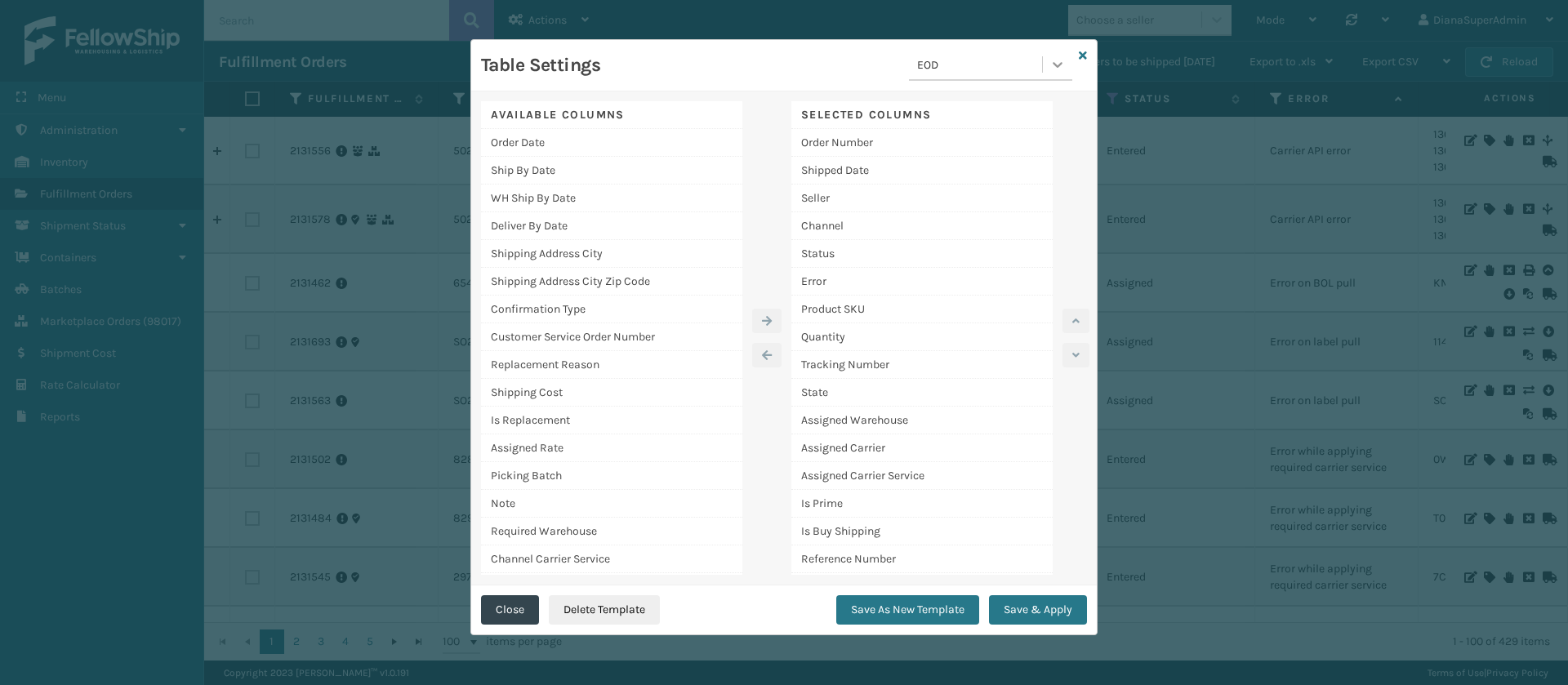
click at [1063, 69] on icon at bounding box center [1057, 64] width 16 height 16
click at [955, 191] on div "[PERSON_NAME] Report" at bounding box center [991, 196] width 164 height 30
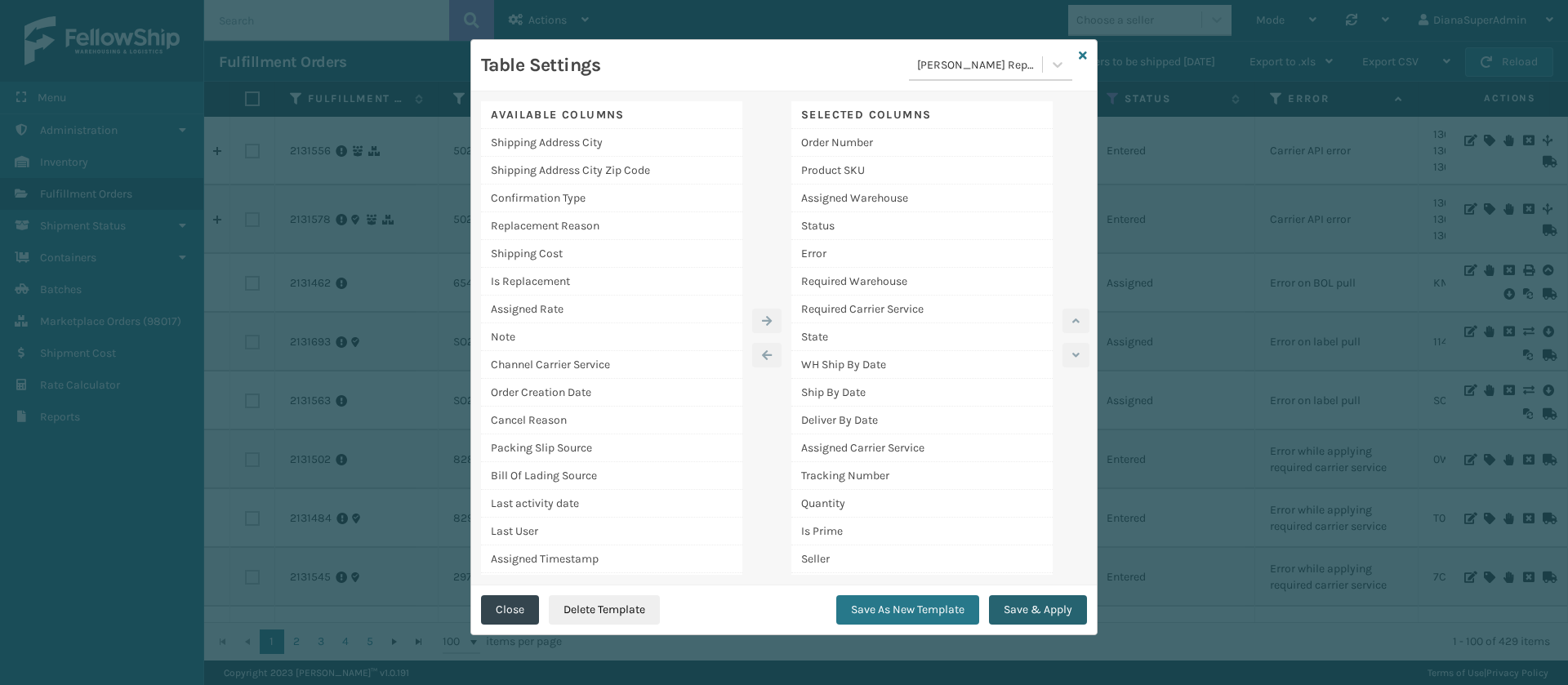
click at [1046, 613] on button "Save & Apply" at bounding box center [1038, 609] width 98 height 29
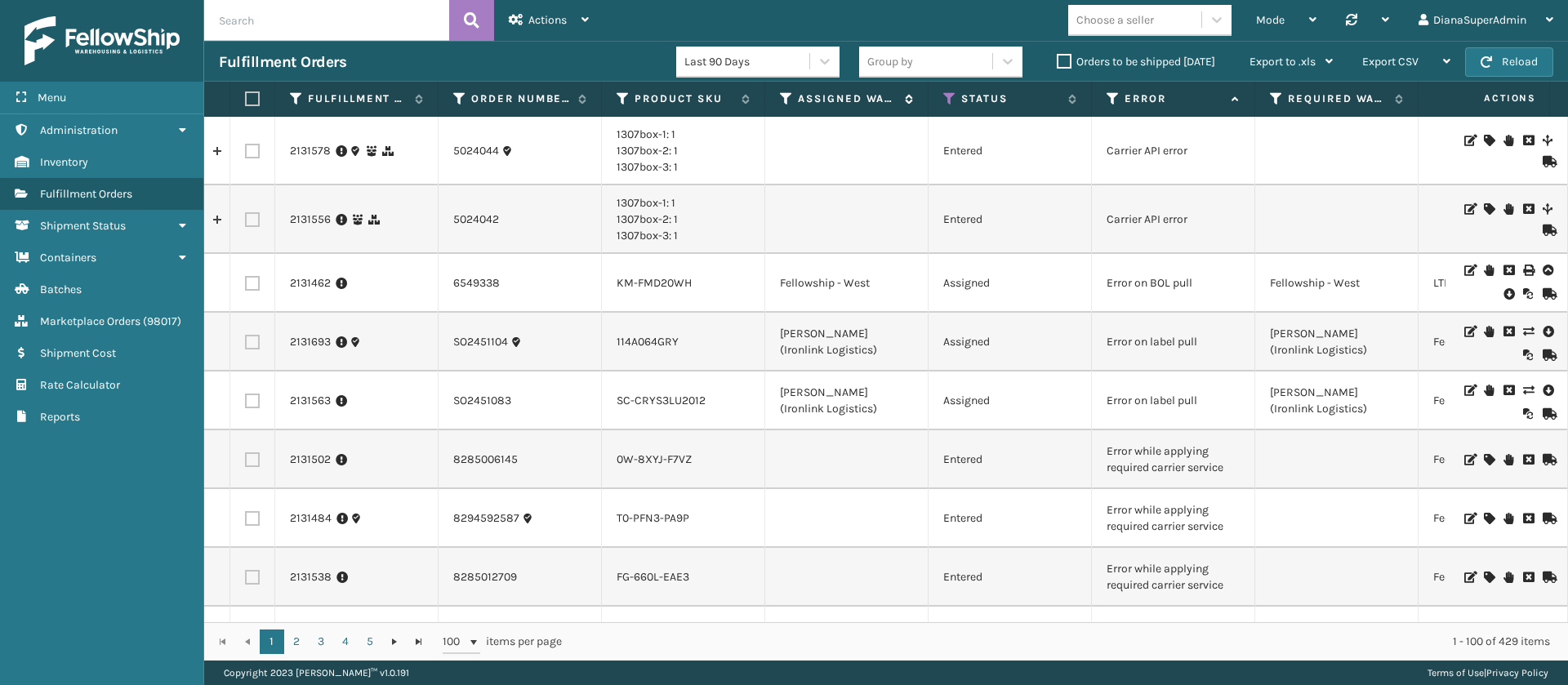
click at [788, 95] on icon at bounding box center [786, 98] width 13 height 14
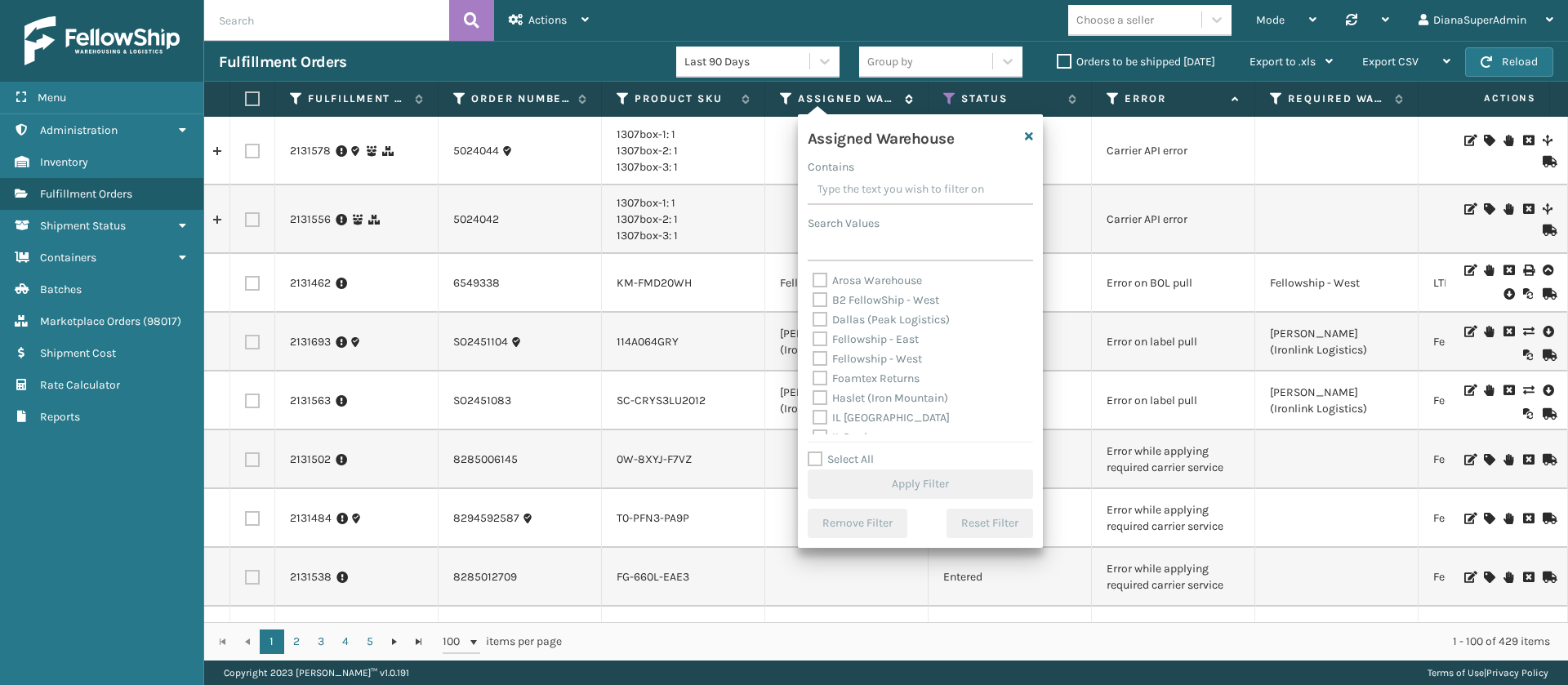
click at [788, 95] on icon at bounding box center [786, 98] width 13 height 14
click at [1042, 52] on div "Orders to be shipped [DATE]" at bounding box center [1138, 62] width 193 height 19
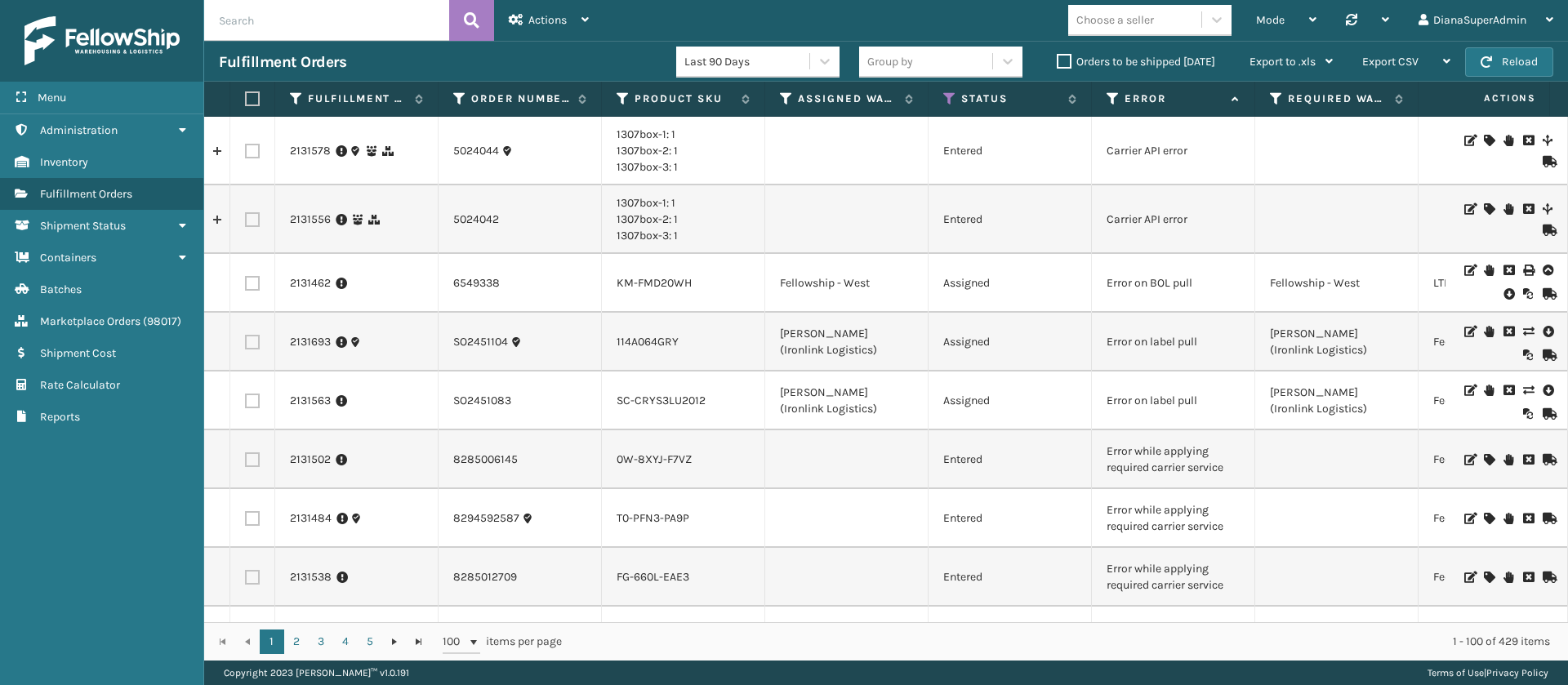
click at [1114, 98] on icon at bounding box center [1113, 98] width 13 height 14
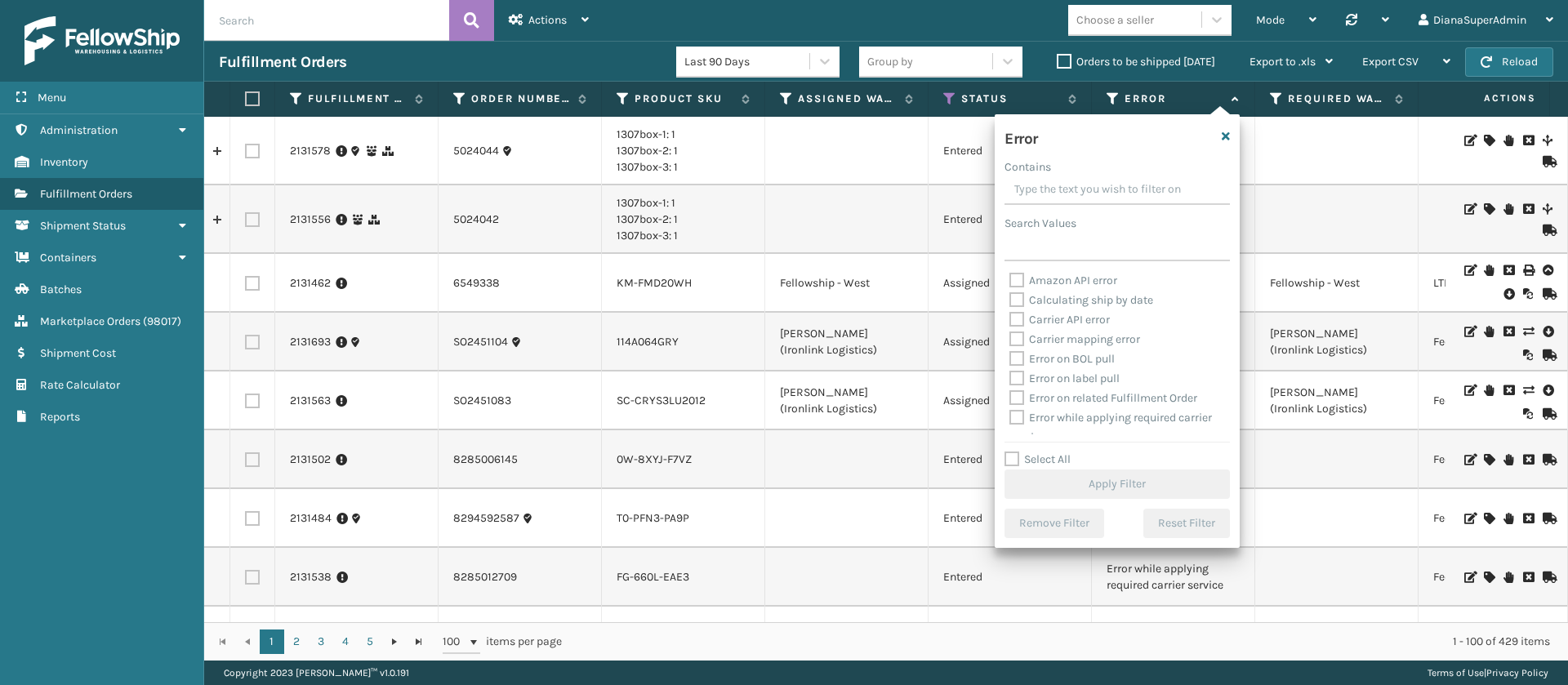
click at [1012, 457] on label "Select All" at bounding box center [1038, 459] width 66 height 13
click at [1012, 452] on input "Select All" at bounding box center [1127, 451] width 245 height 2
checkbox input "true"
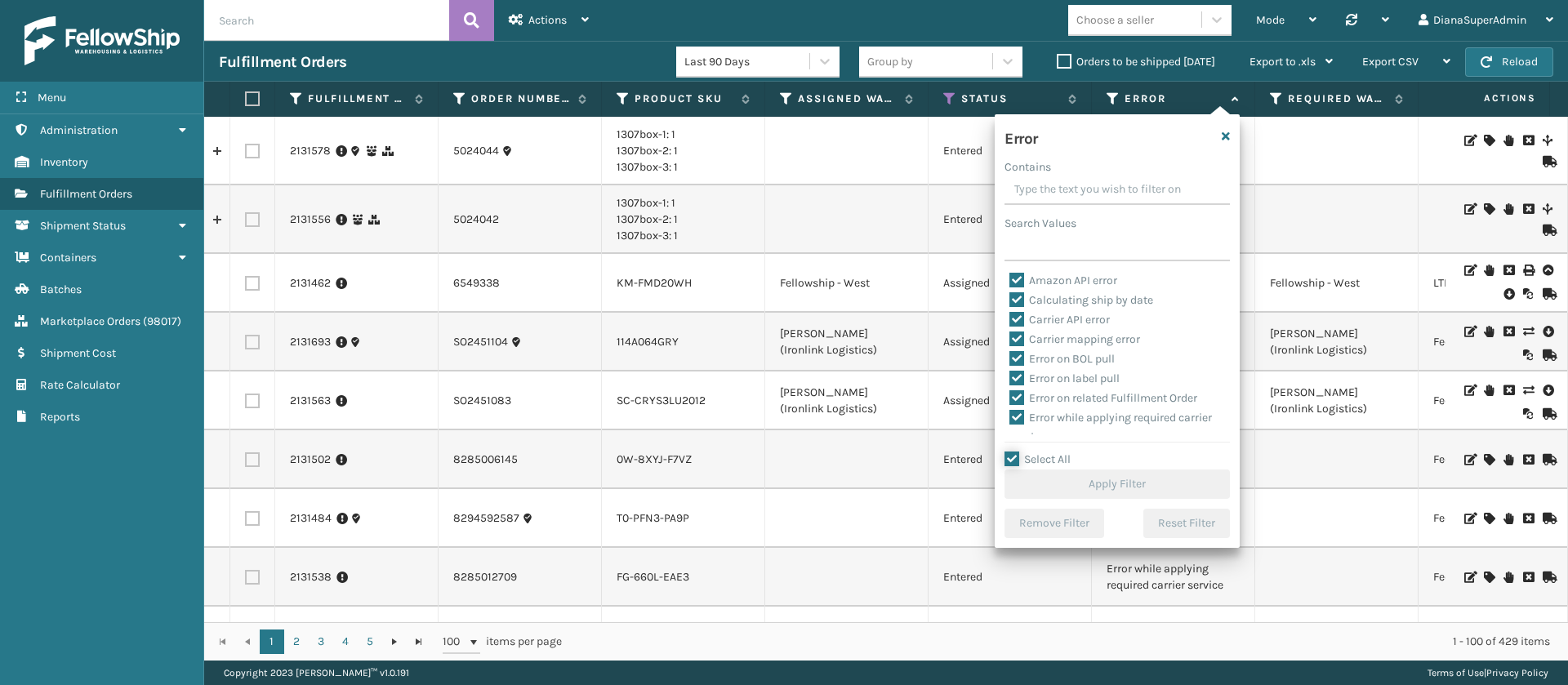
checkbox input "true"
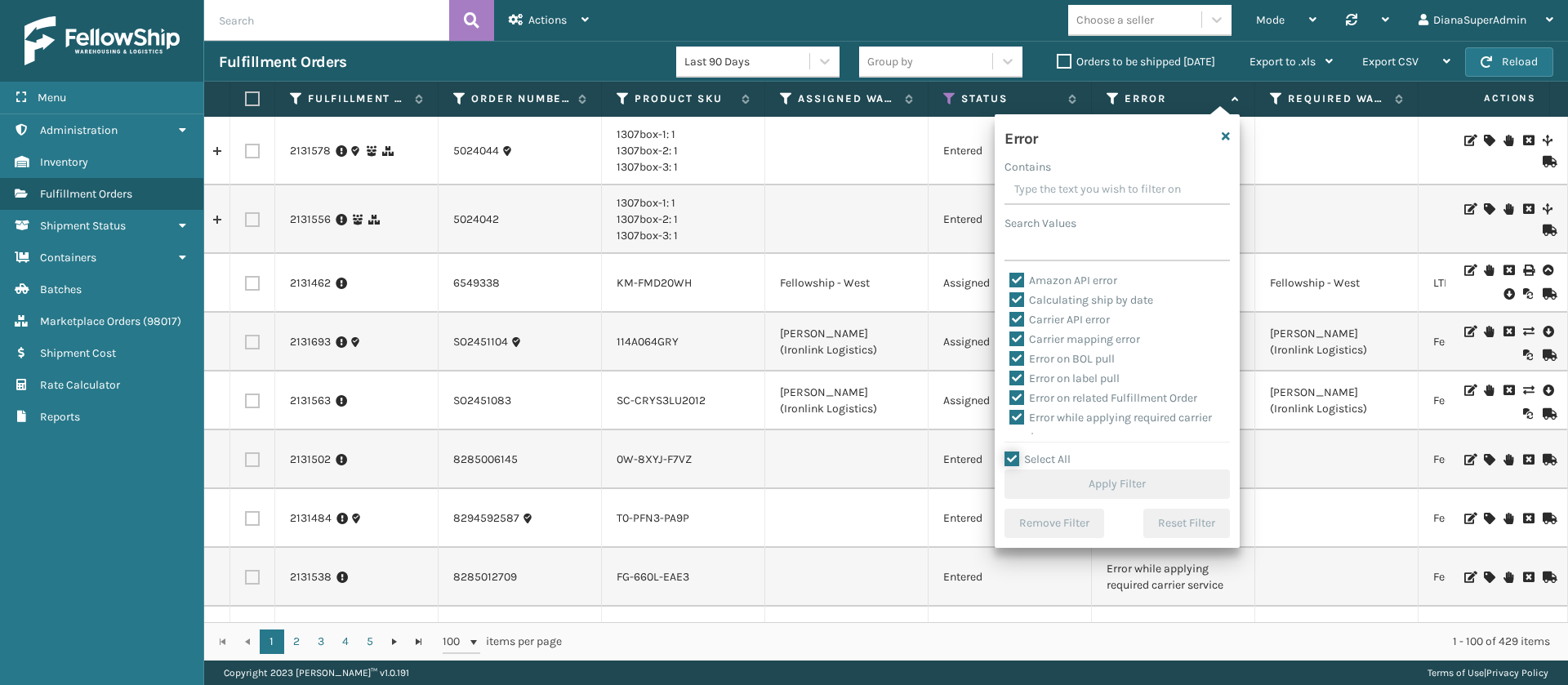
checkbox input "true"
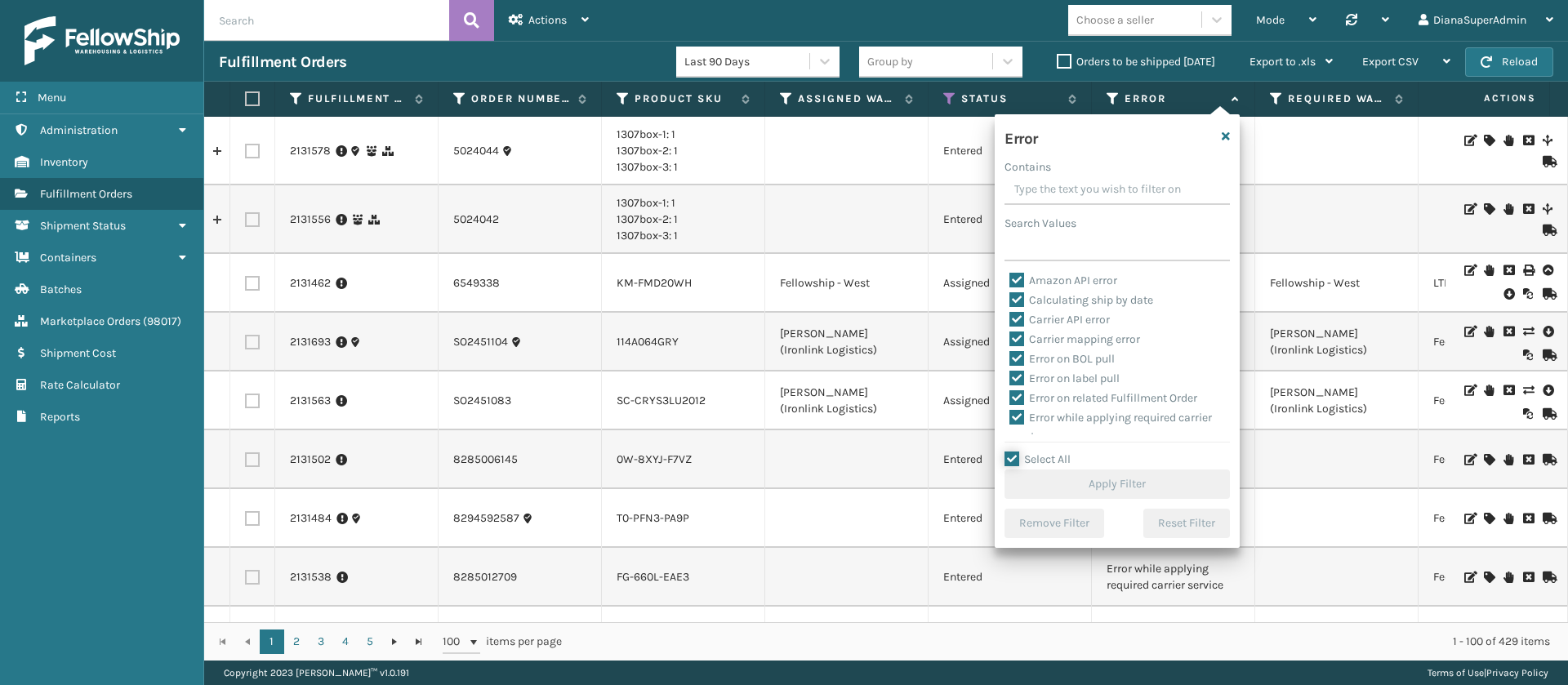
checkbox input "true"
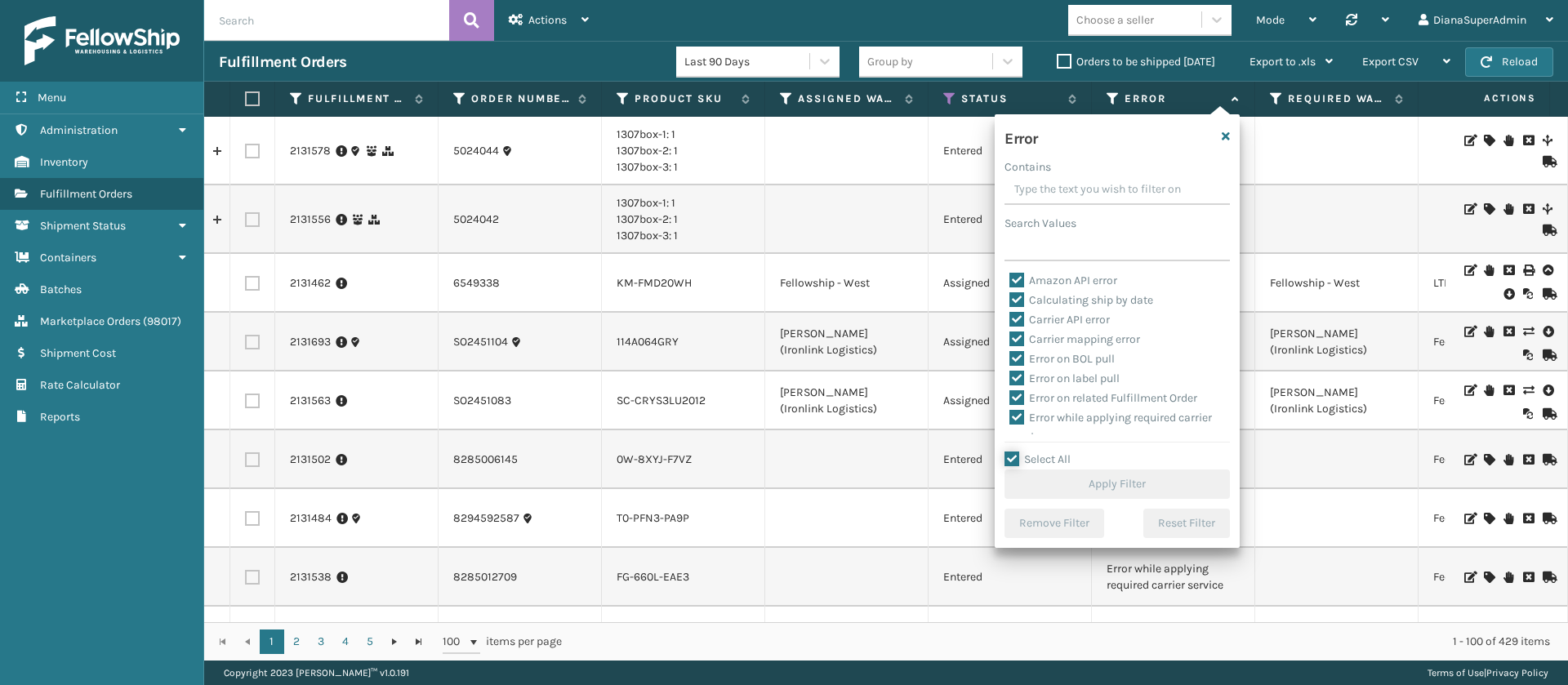
checkbox input "true"
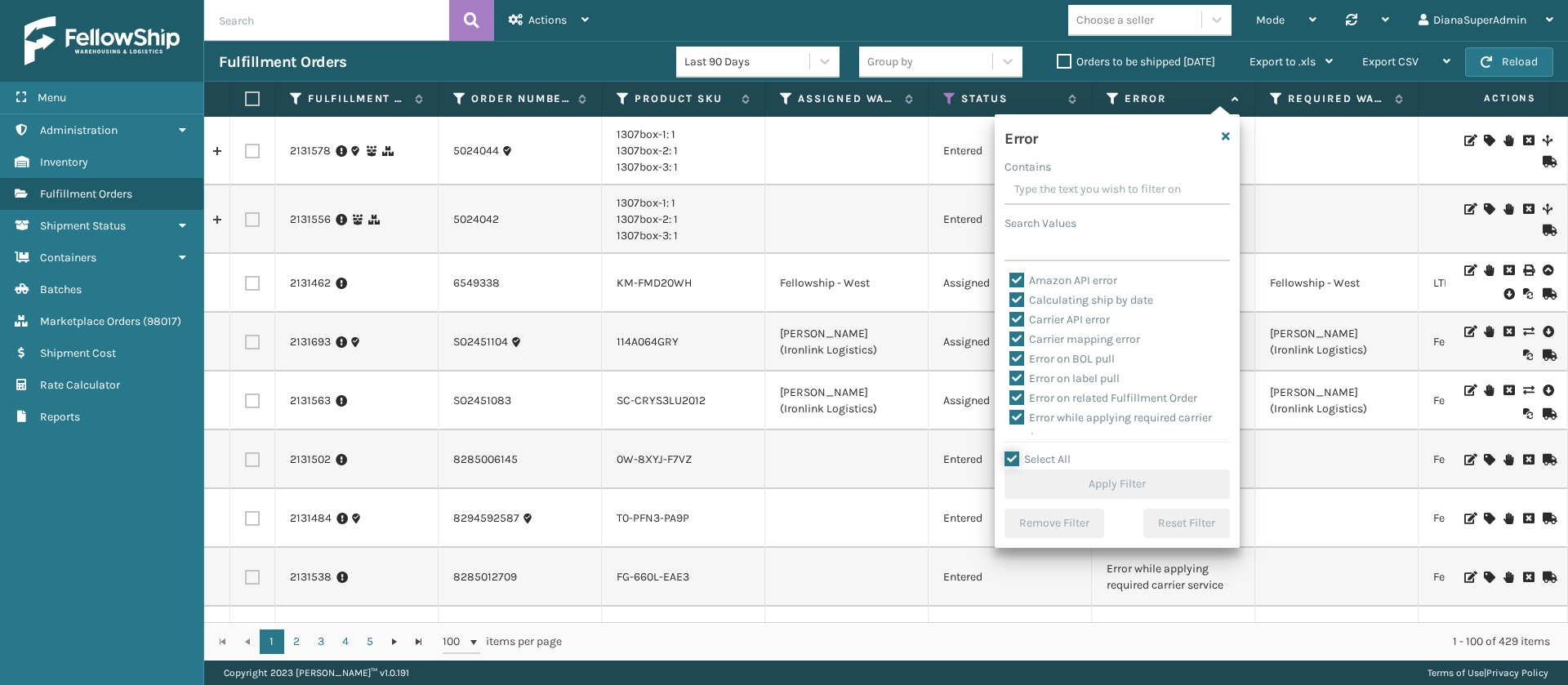
checkbox input "true"
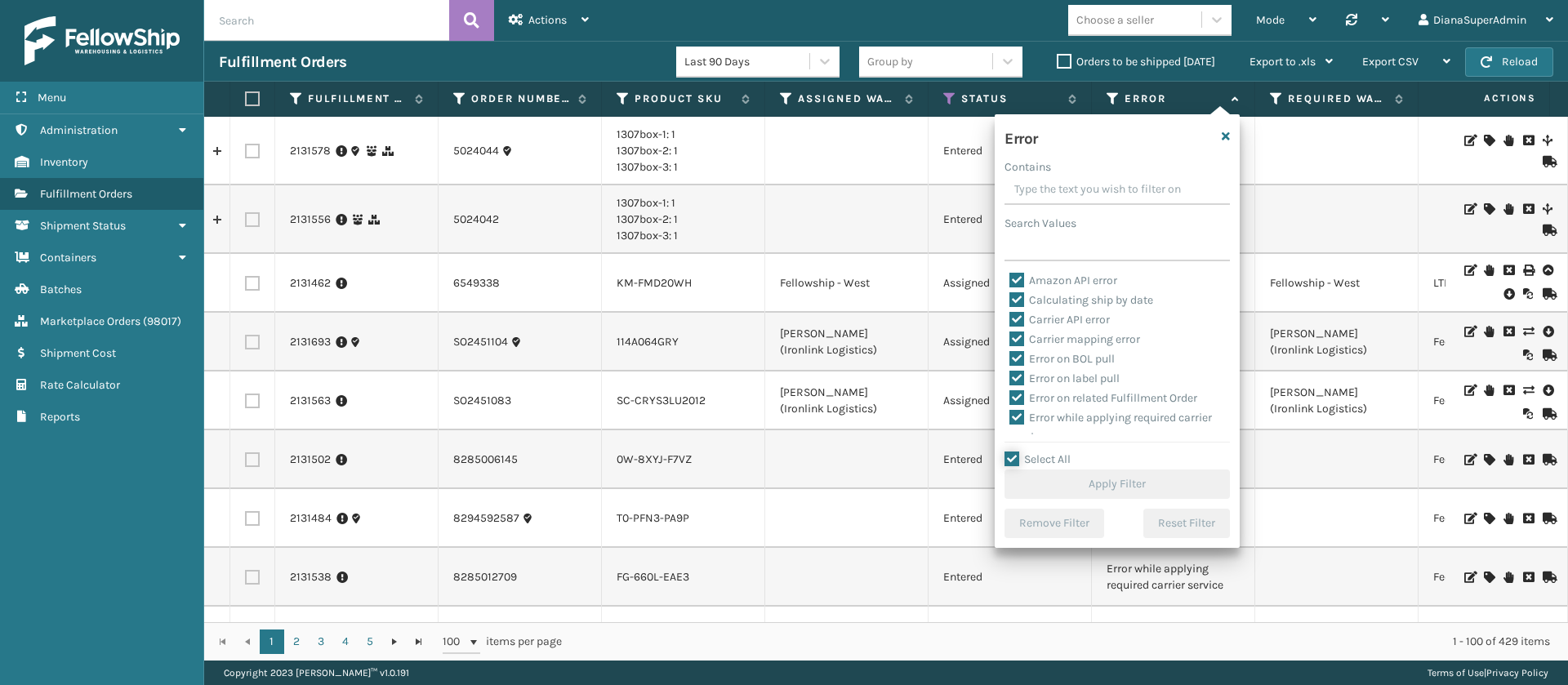
checkbox input "true"
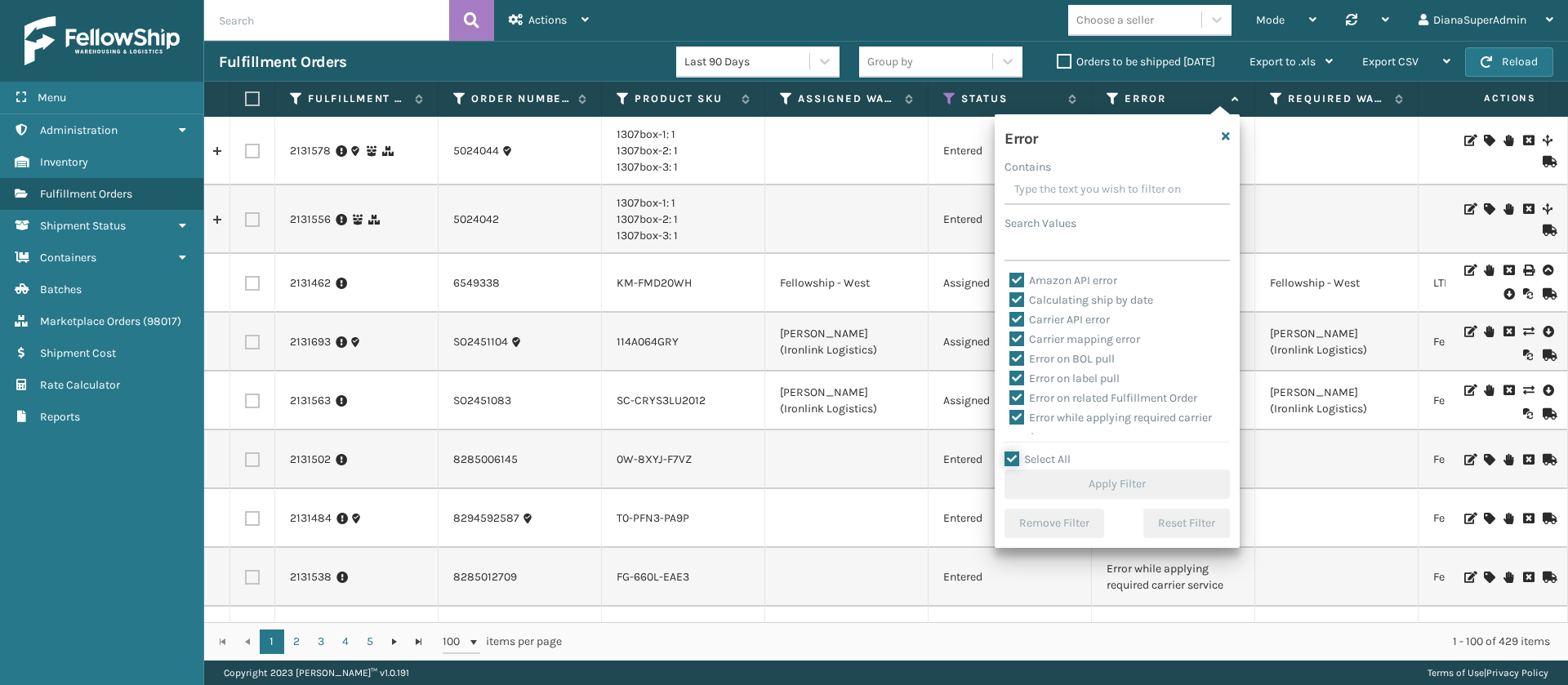
checkbox input "true"
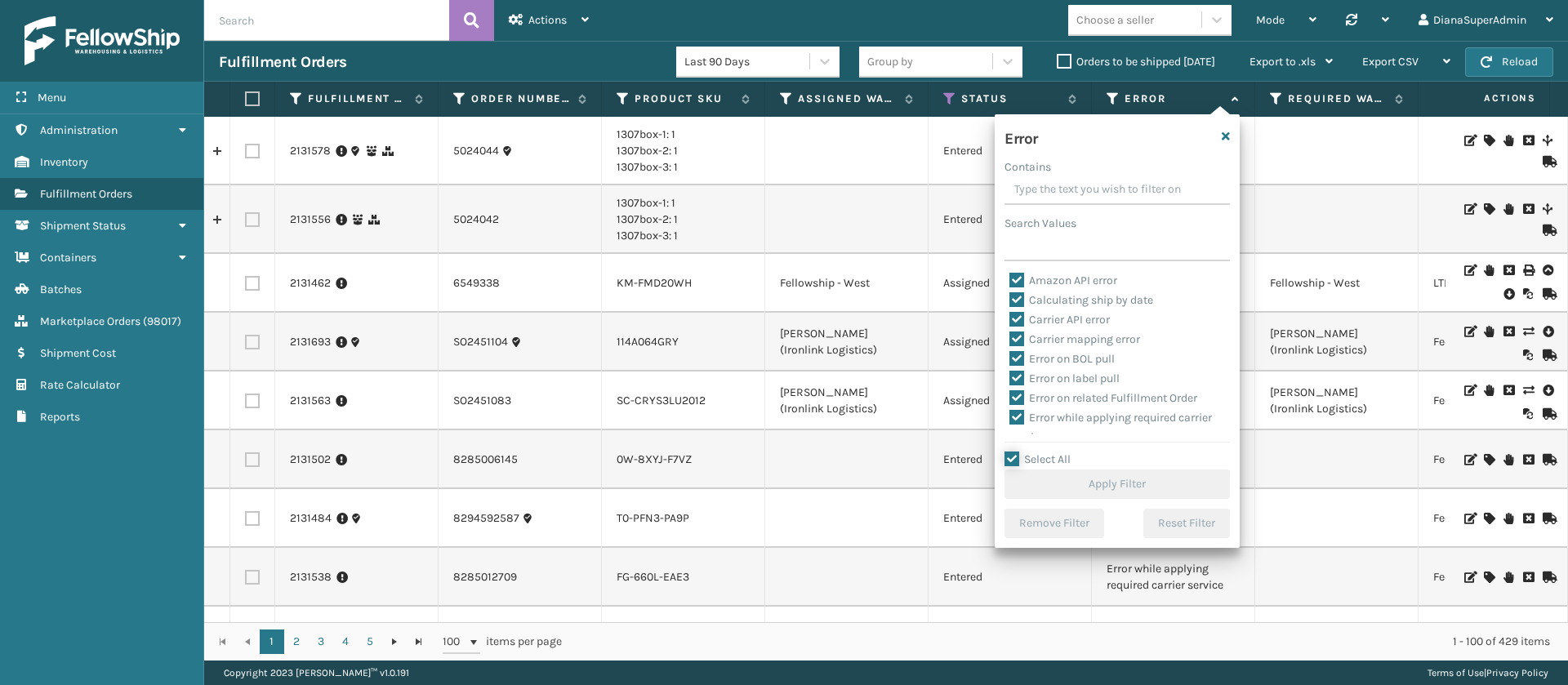
checkbox input "true"
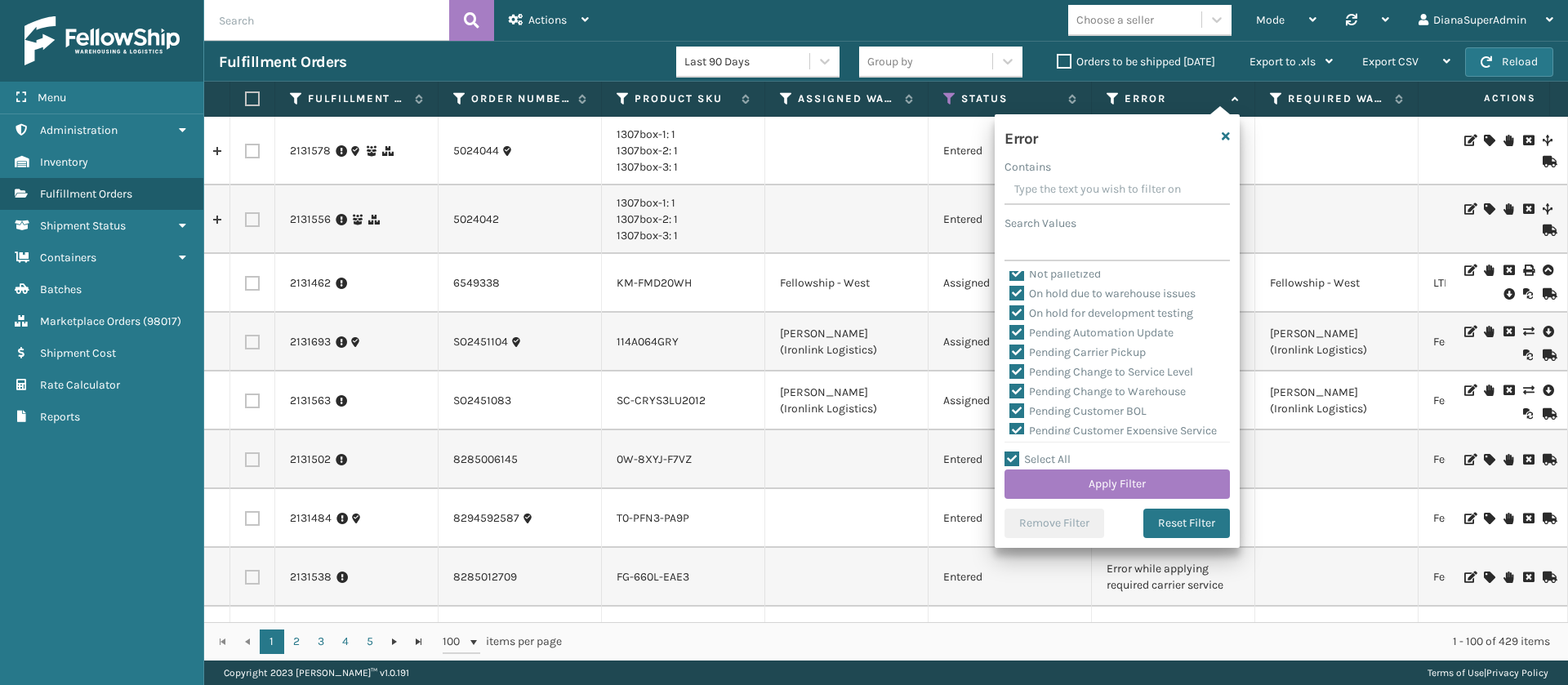
click at [1015, 324] on div "Pending Automation Update" at bounding box center [1117, 333] width 216 height 19
click at [1016, 330] on label "Pending Automation Update" at bounding box center [1091, 333] width 164 height 13
click at [1010, 330] on input "Pending Automation Update" at bounding box center [1009, 329] width 1 height 11
checkbox input "false"
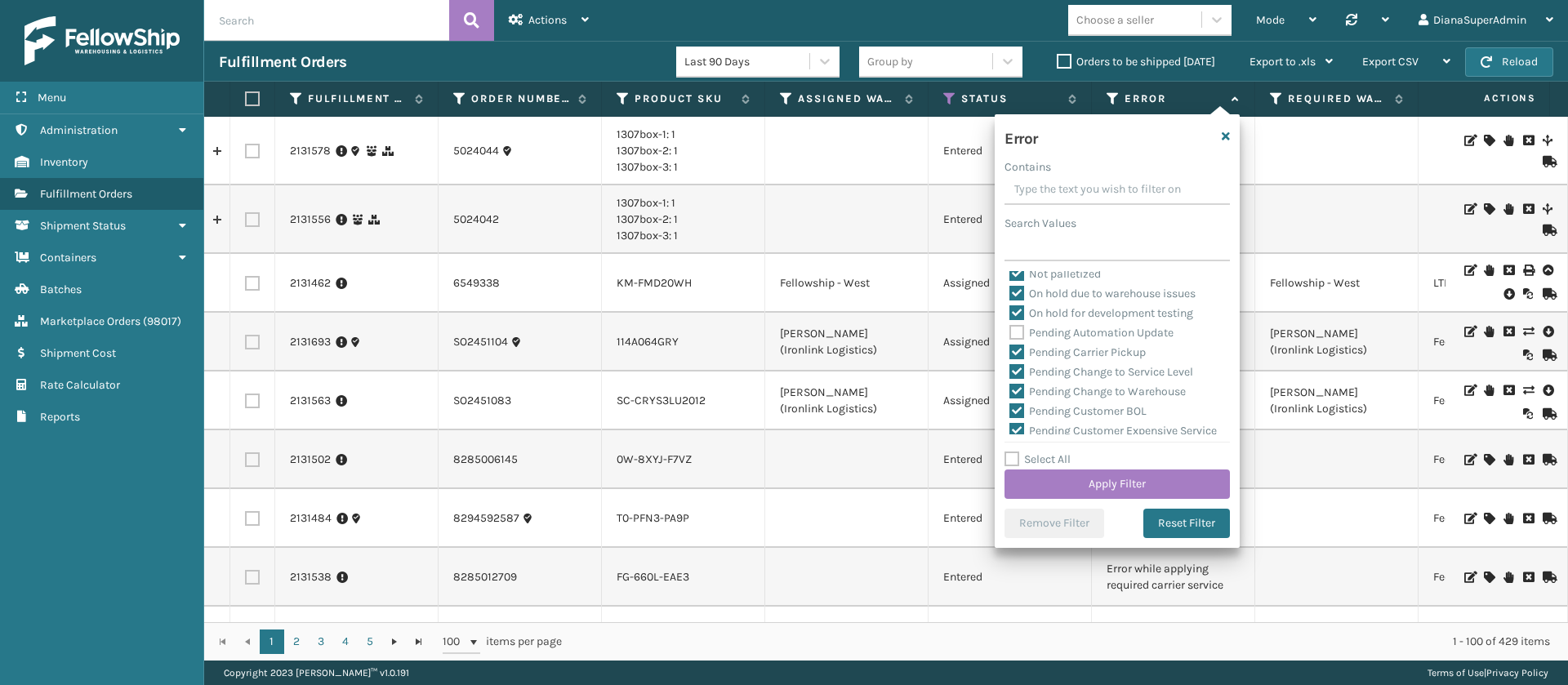
click at [1016, 352] on label "Pending Carrier Pickup" at bounding box center [1077, 352] width 137 height 13
click at [1010, 352] on input "Pending Carrier Pickup" at bounding box center [1009, 348] width 1 height 11
checkbox input "false"
click at [1017, 367] on label "Pending Change to Service Level" at bounding box center [1101, 372] width 184 height 13
click at [1010, 367] on input "Pending Change to Service Level" at bounding box center [1009, 367] width 1 height 11
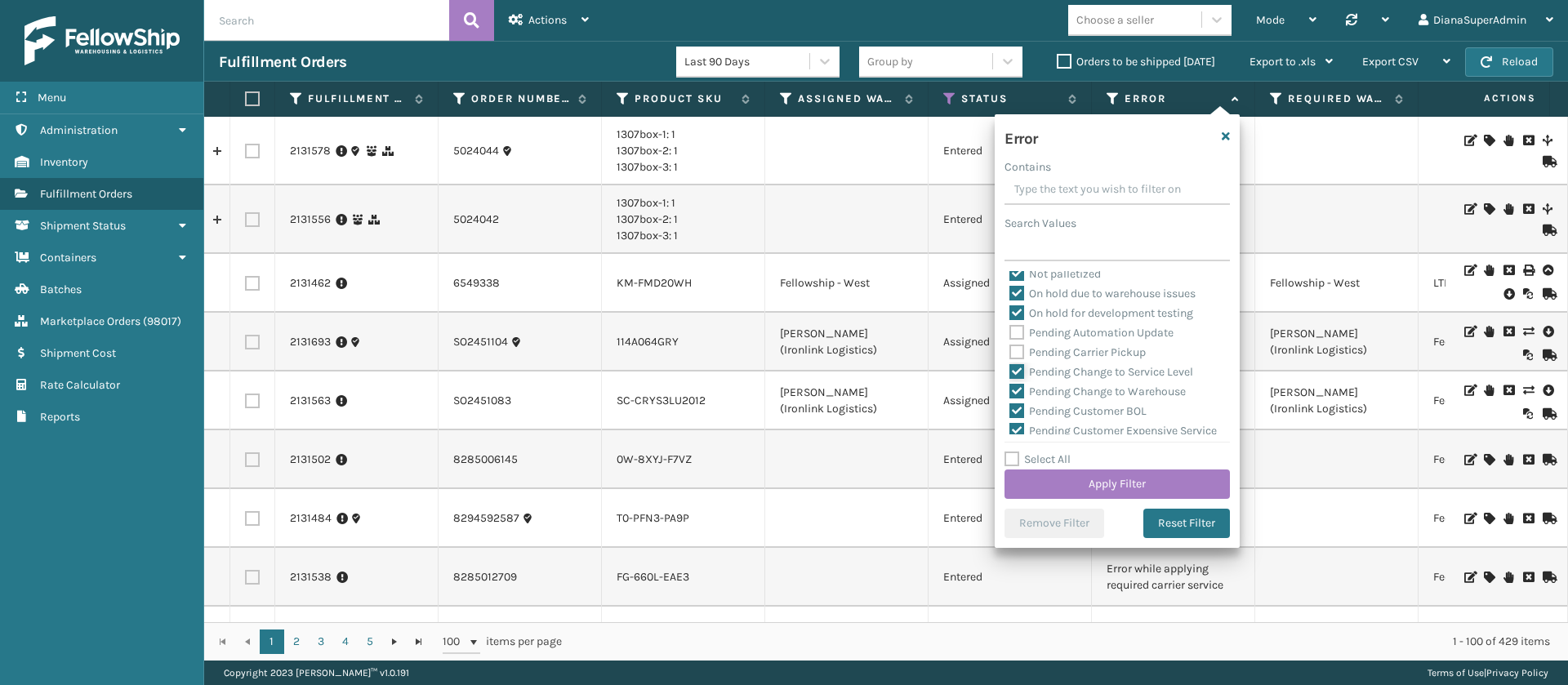
checkbox input "false"
click at [1017, 389] on label "Pending Change to Warehouse" at bounding box center [1097, 391] width 176 height 13
click at [1010, 389] on input "Pending Change to Warehouse" at bounding box center [1009, 387] width 1 height 11
checkbox input "false"
click at [1017, 407] on label "Pending Customer BOL" at bounding box center [1077, 411] width 137 height 13
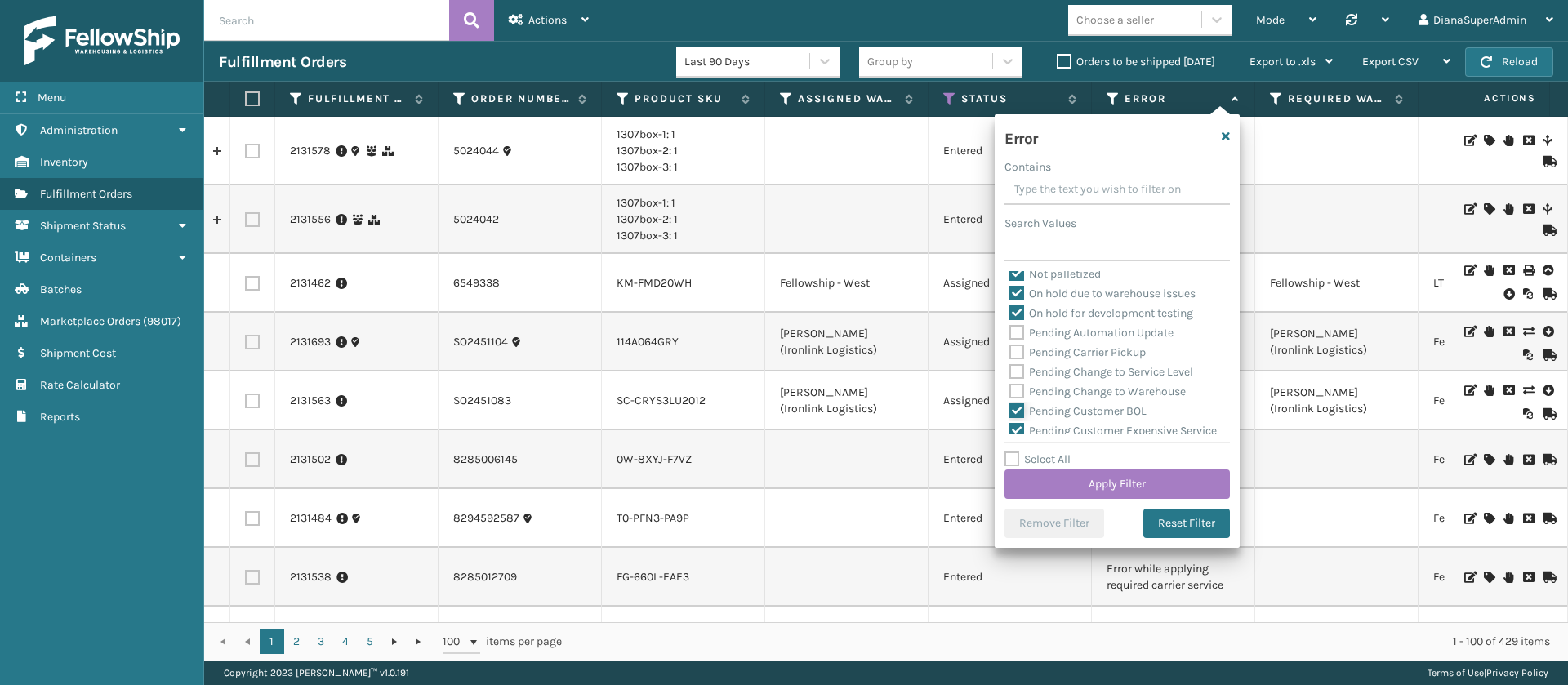
click at [1010, 407] on input "Pending Customer BOL" at bounding box center [1009, 407] width 1 height 11
checkbox input "false"
click at [1018, 342] on label "Pending Customer Expensive Service" at bounding box center [1113, 345] width 207 height 13
click at [1010, 342] on input "Pending Customer Expensive Service" at bounding box center [1009, 340] width 1 height 11
checkbox input "false"
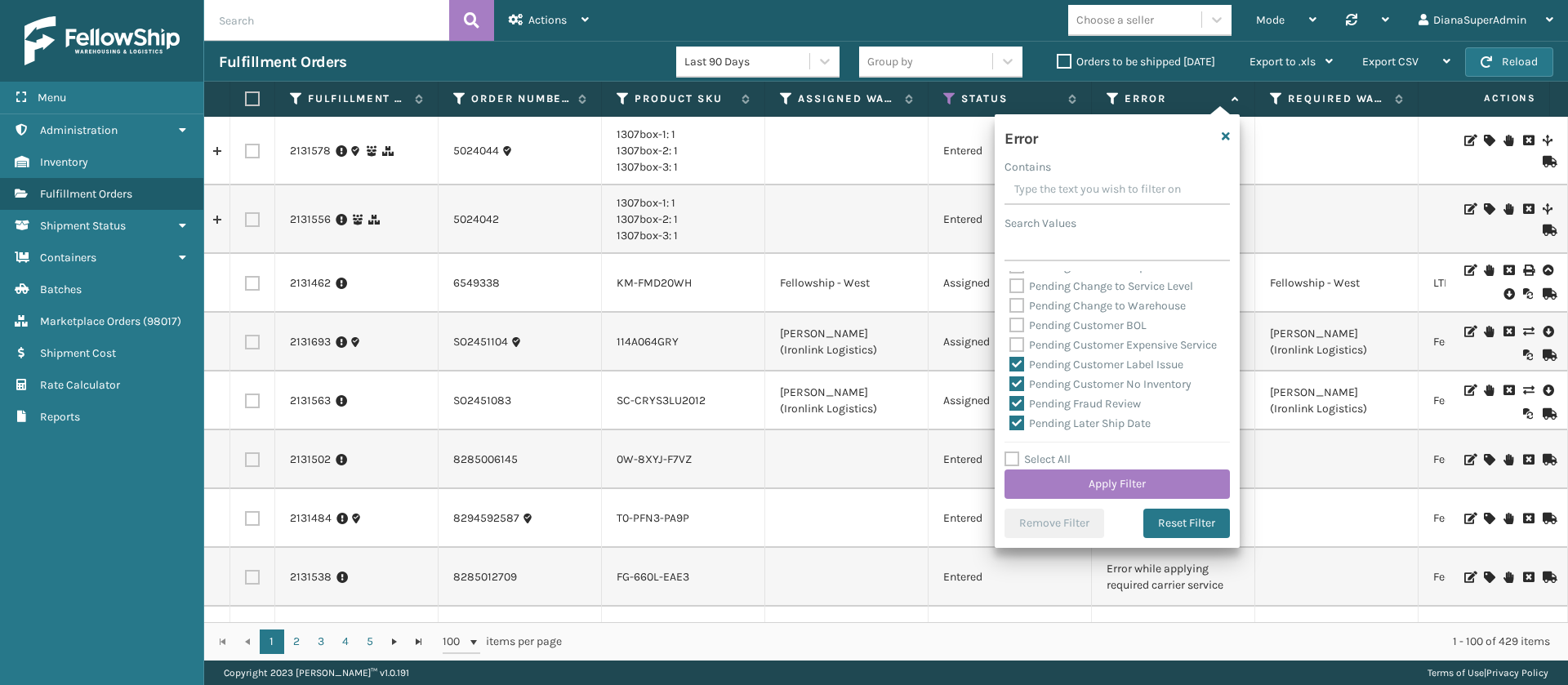
click at [1018, 372] on label "Pending Customer Label Issue" at bounding box center [1096, 364] width 174 height 13
click at [1010, 366] on input "Pending Customer Label Issue" at bounding box center [1009, 360] width 1 height 11
checkbox input "false"
click at [1018, 391] on label "Pending Customer No Inventory" at bounding box center [1100, 384] width 182 height 13
click at [1010, 385] on input "Pending Customer No Inventory" at bounding box center [1009, 380] width 1 height 11
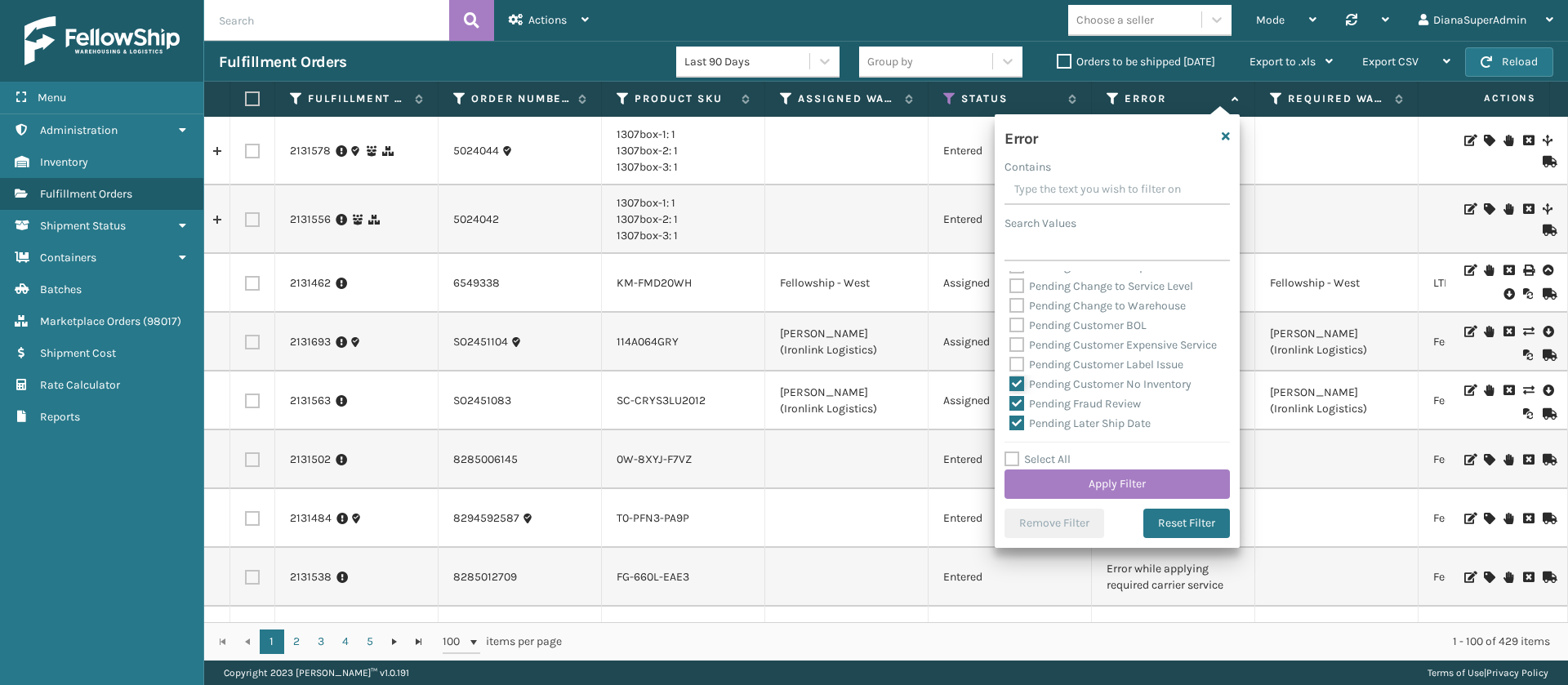
checkbox input "false"
click at [1016, 320] on label "Pending Fraud Review" at bounding box center [1075, 313] width 132 height 13
click at [1010, 314] on input "Pending Fraud Review" at bounding box center [1009, 308] width 1 height 11
checkbox input "false"
click at [1016, 340] on label "Pending Later Ship Date" at bounding box center [1080, 333] width 142 height 13
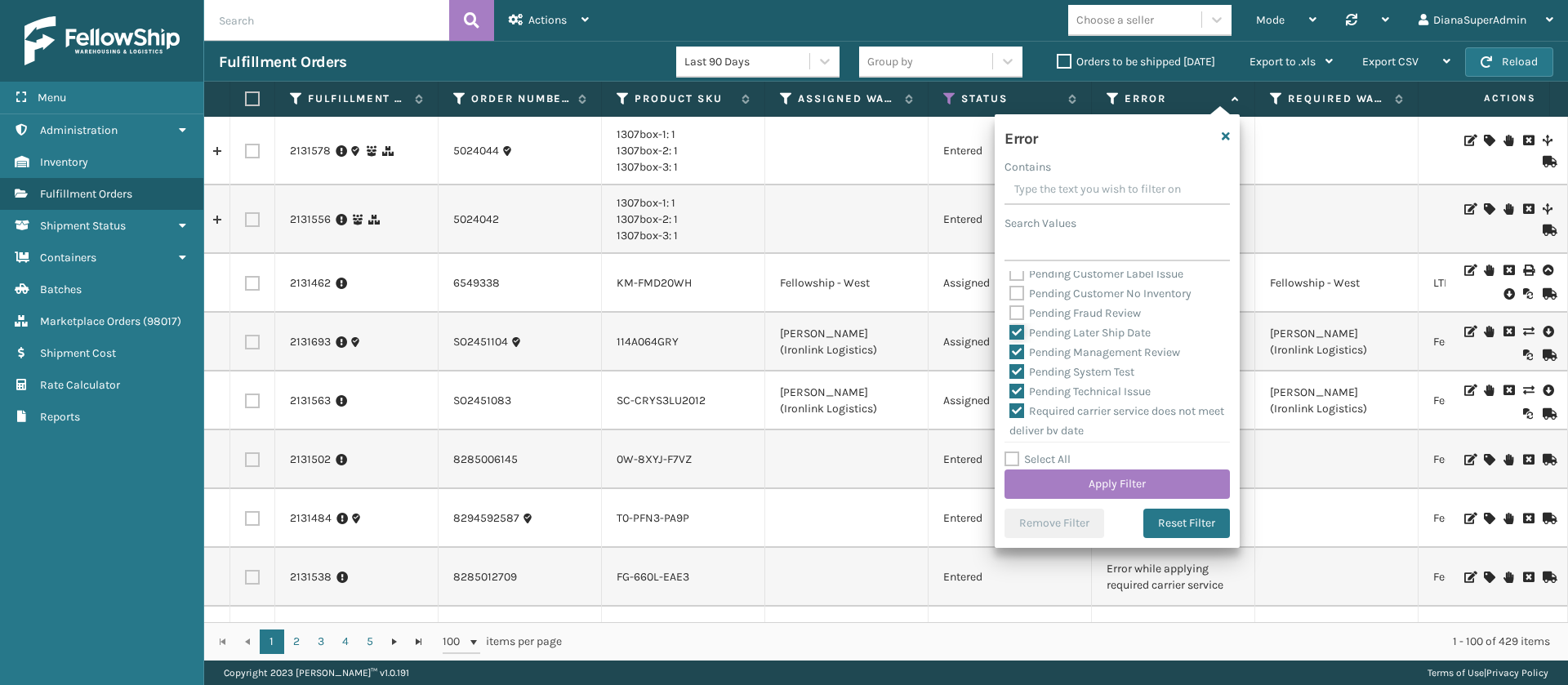
click at [1010, 334] on input "Pending Later Ship Date" at bounding box center [1009, 329] width 1 height 11
checkbox input "false"
click at [1016, 359] on label "Pending Management Review" at bounding box center [1094, 352] width 170 height 13
click at [1010, 353] on input "Pending Management Review" at bounding box center [1009, 348] width 1 height 11
checkbox input "false"
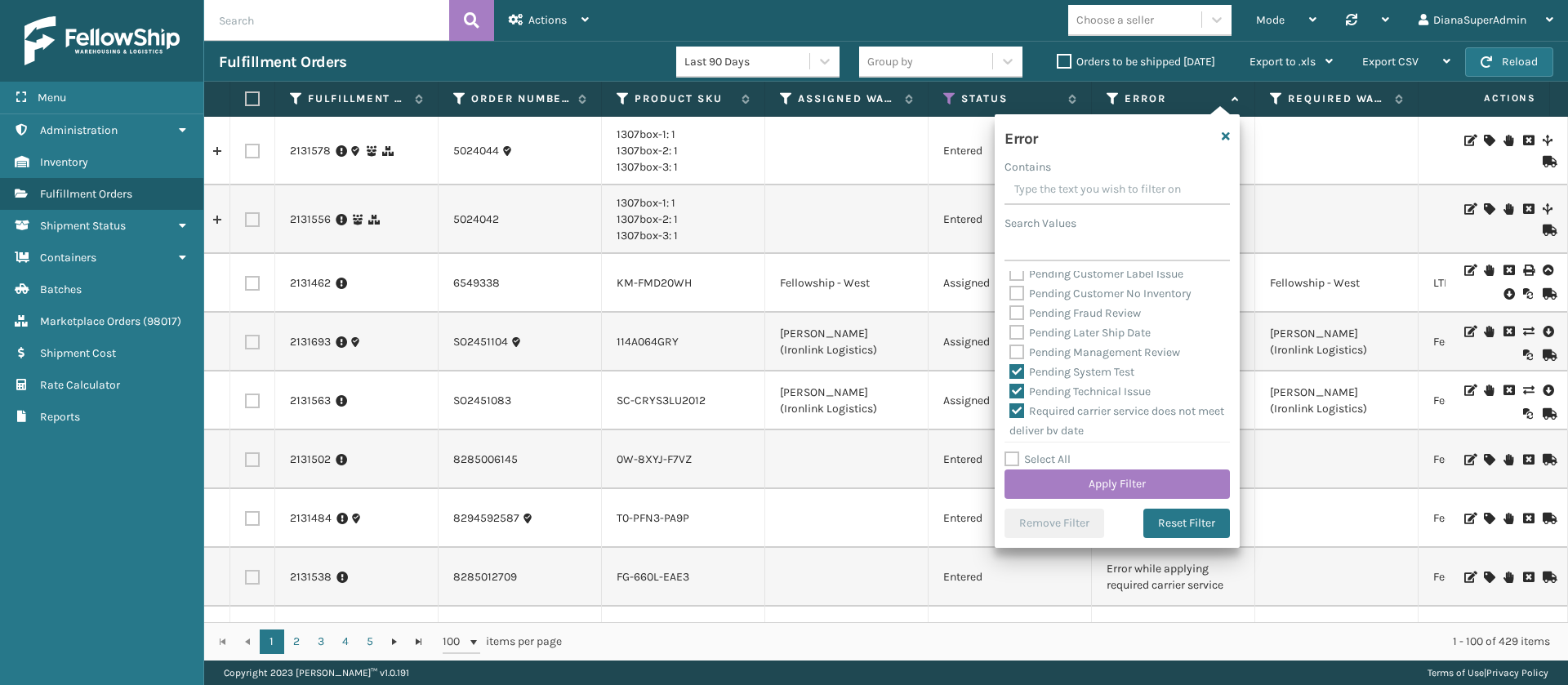
click at [1016, 378] on label "Pending System Test" at bounding box center [1071, 372] width 125 height 13
click at [1010, 373] on input "Pending System Test" at bounding box center [1009, 367] width 1 height 11
checkbox input "false"
click at [1017, 399] on label "Pending Technical Issue" at bounding box center [1080, 391] width 142 height 13
click at [1010, 393] on input "Pending Technical Issue" at bounding box center [1009, 387] width 1 height 11
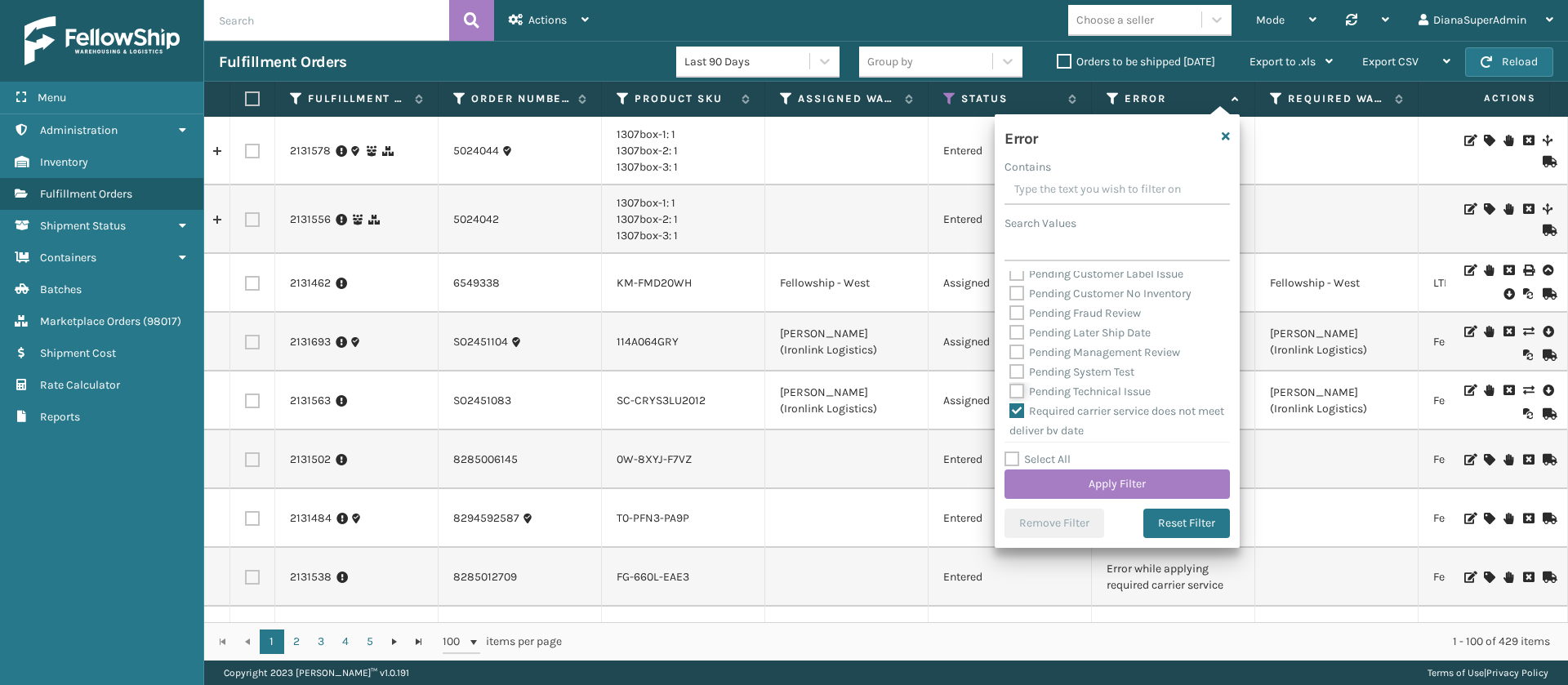
checkbox input "false"
click at [1125, 479] on button "Apply Filter" at bounding box center [1117, 484] width 225 height 29
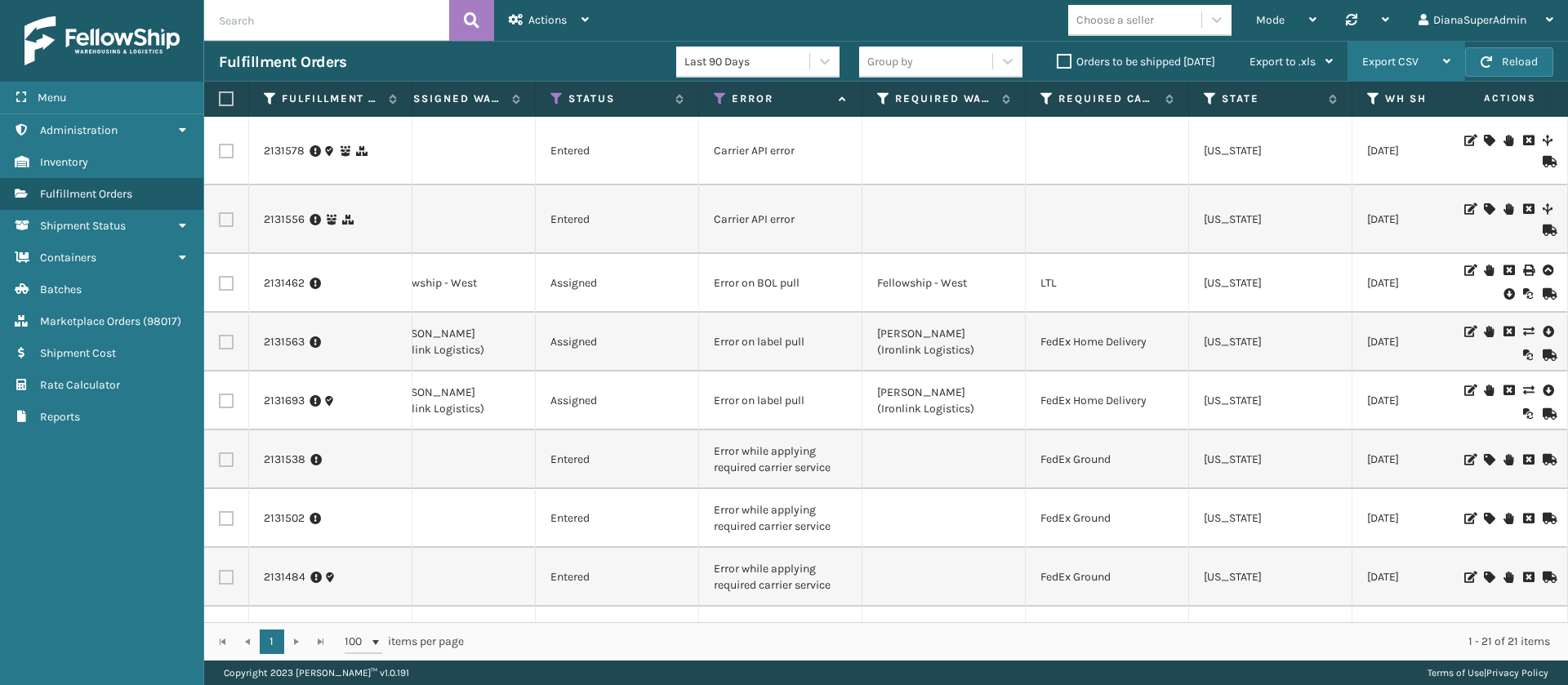
click at [1427, 58] on div "Export CSV" at bounding box center [1406, 62] width 89 height 40
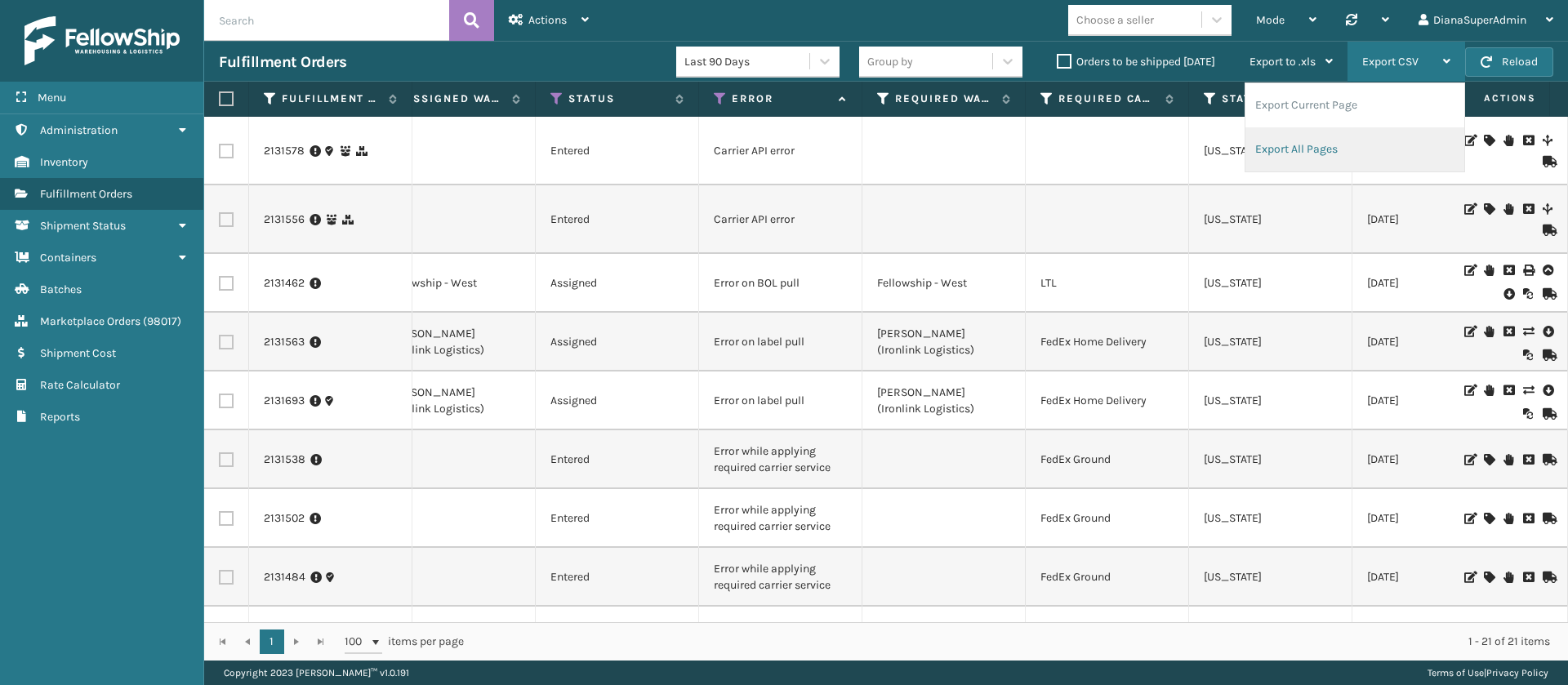
click at [1294, 142] on li "Export All Pages" at bounding box center [1355, 149] width 219 height 44
